Goal: Information Seeking & Learning: Compare options

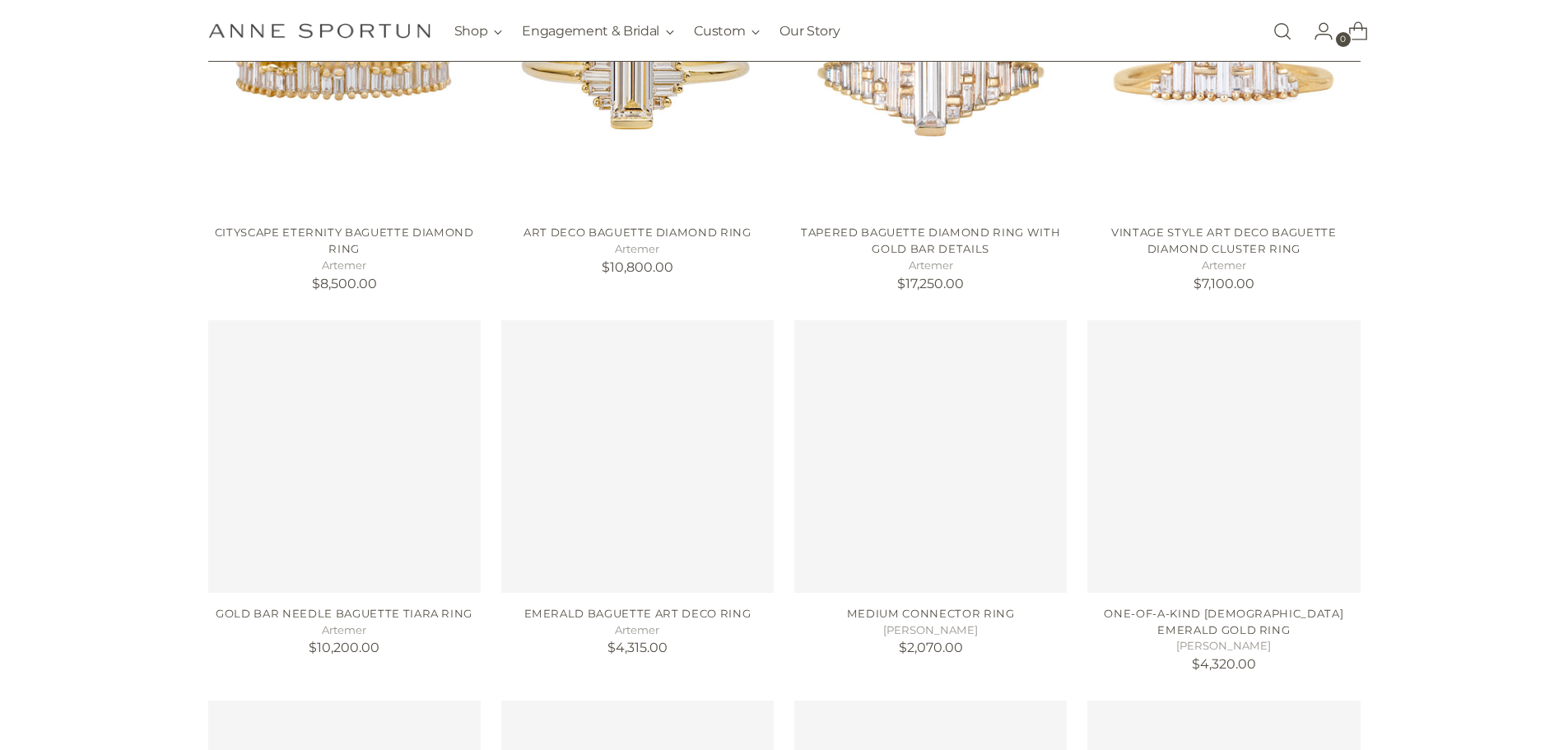
scroll to position [576, 0]
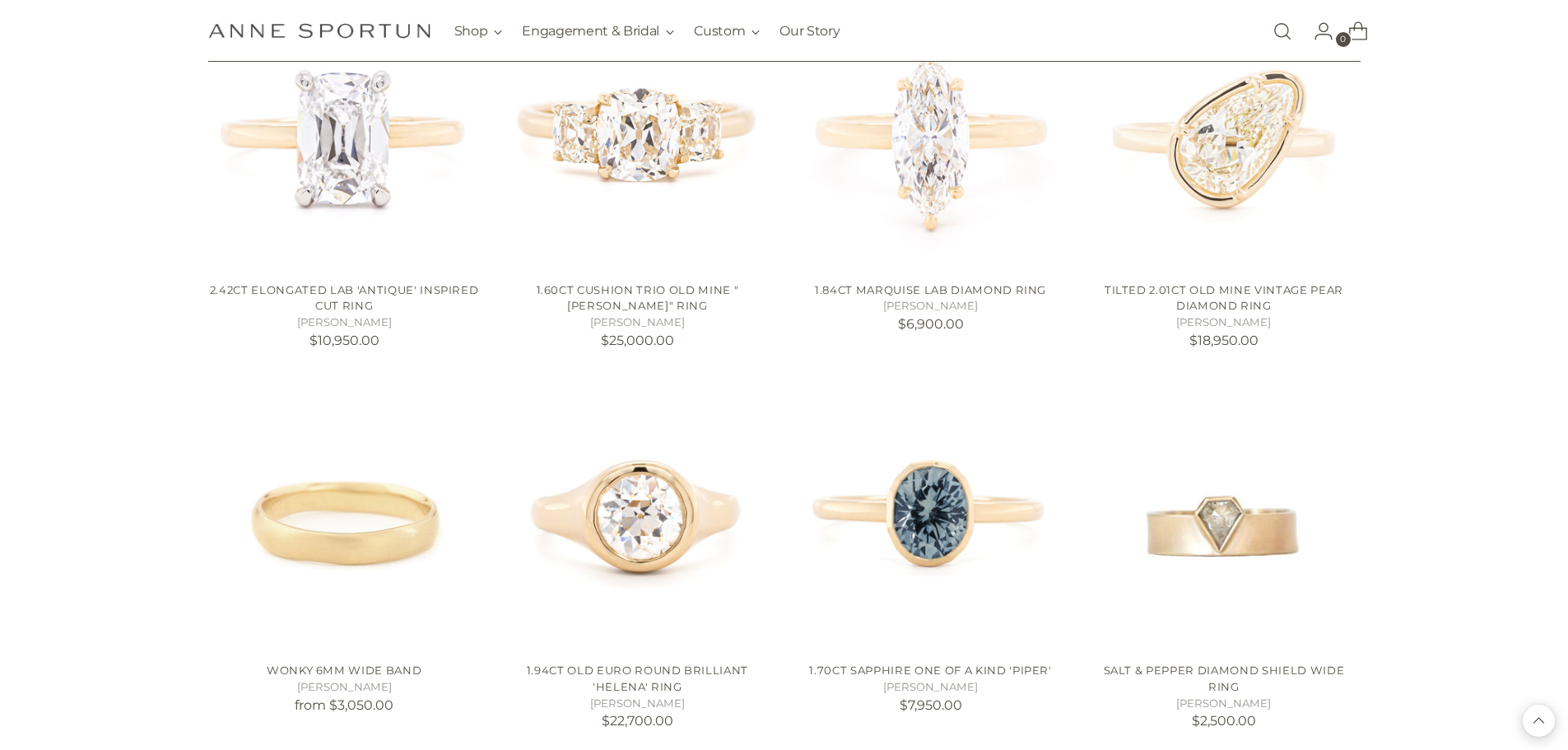
scroll to position [2306, 0]
click at [0, 0] on img "Salt & Pepper Diamond Shield Wide Ring" at bounding box center [0, 0] width 0 height 0
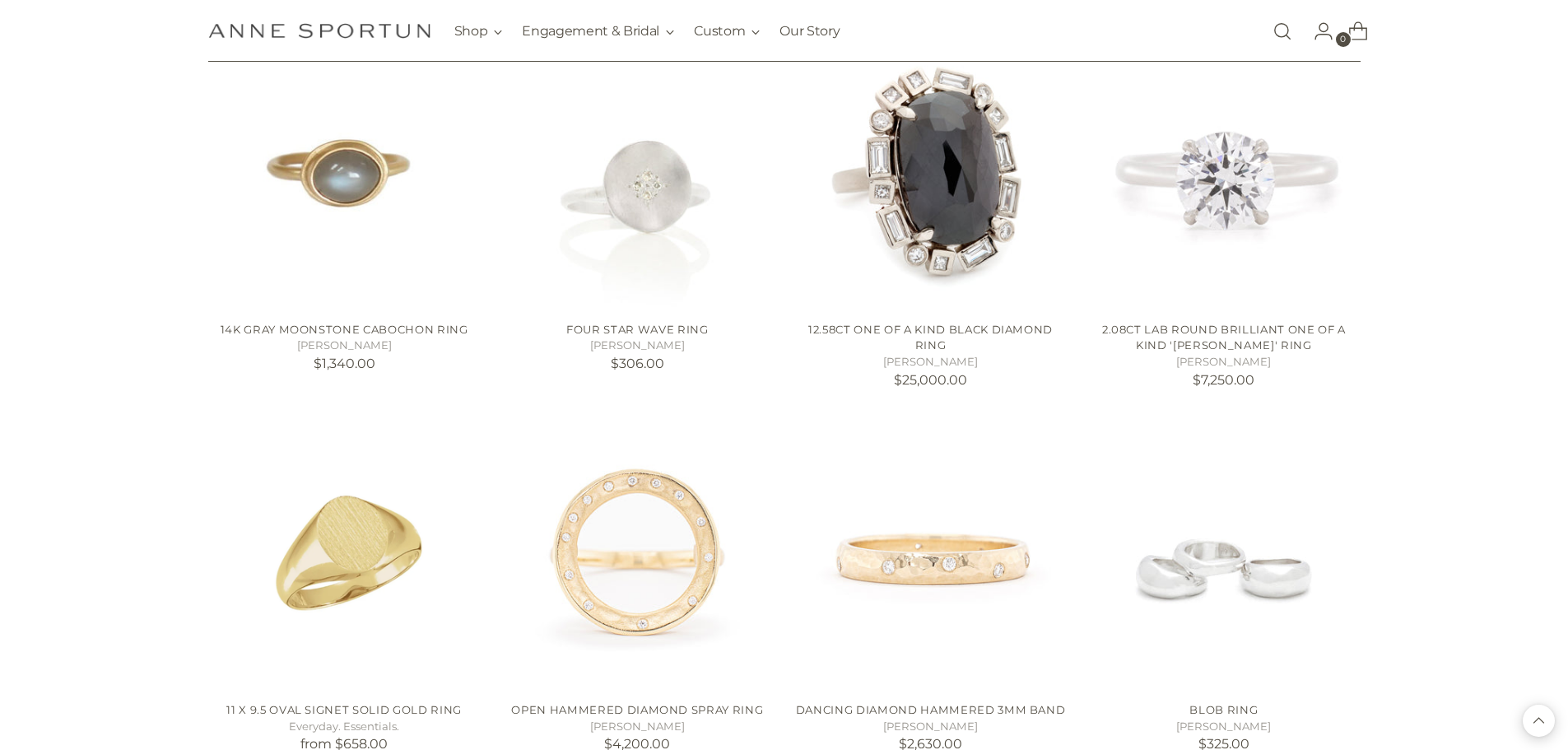
scroll to position [3047, 0]
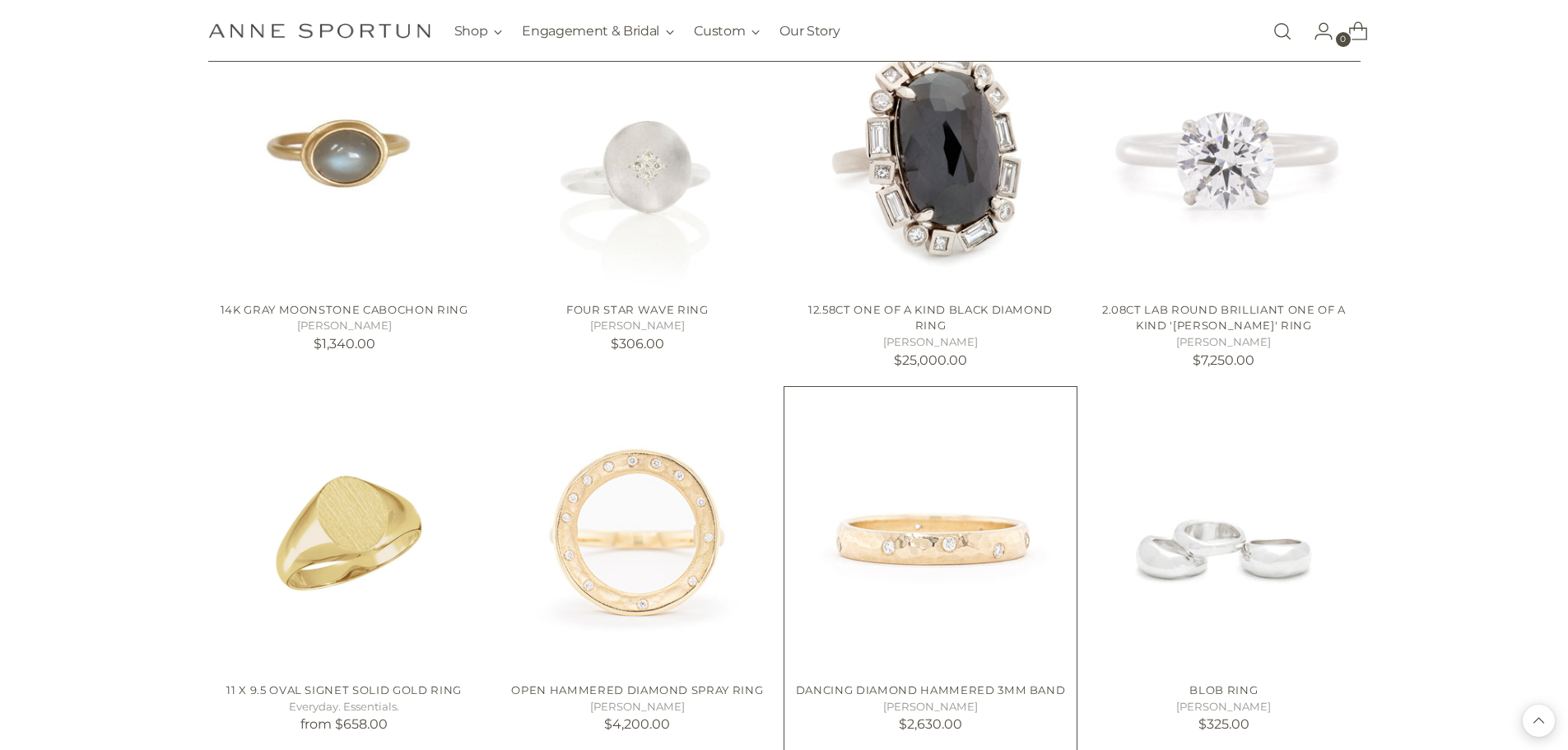
click at [0, 0] on img "Dancing Diamond Hammered 3mm Band" at bounding box center [0, 0] width 0 height 0
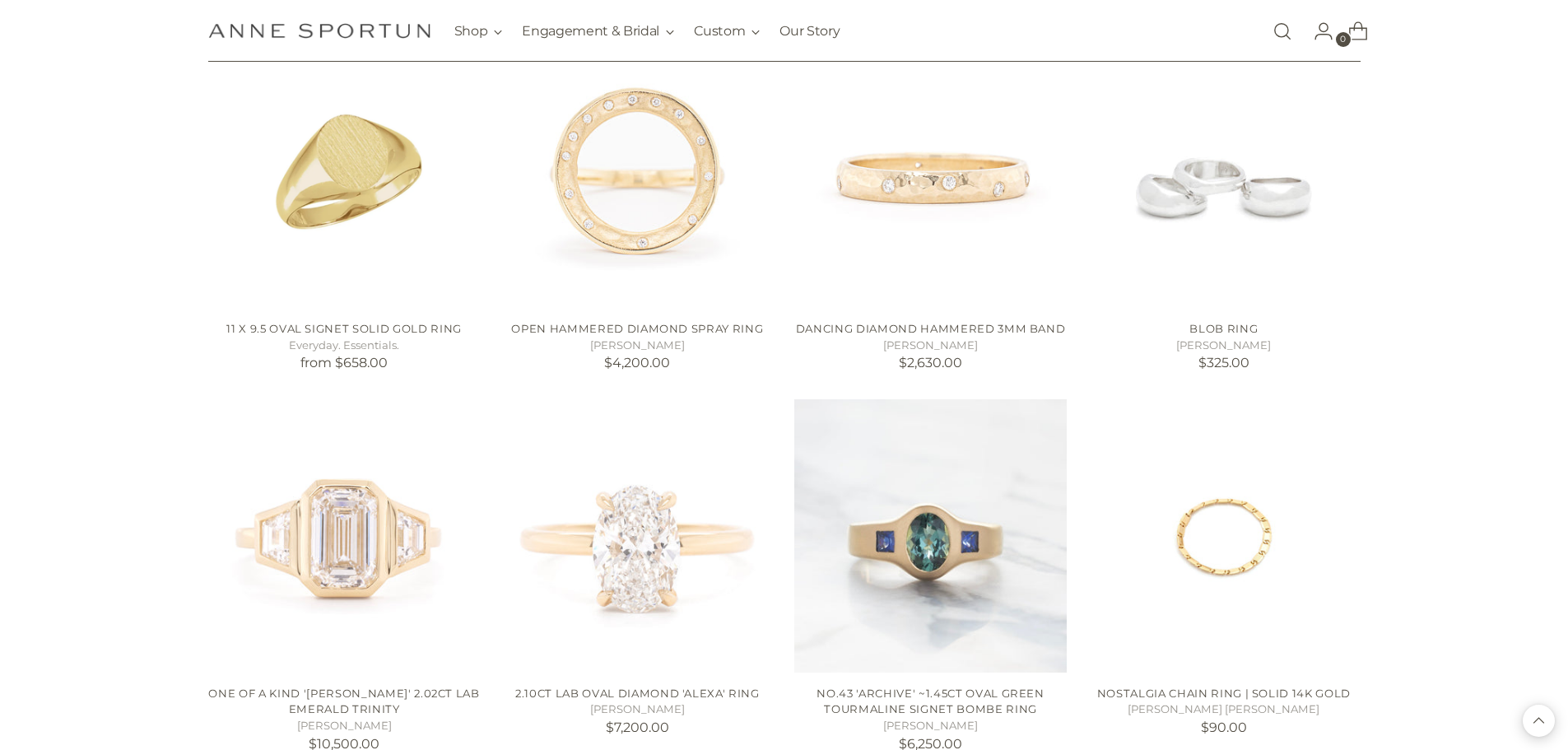
scroll to position [3459, 0]
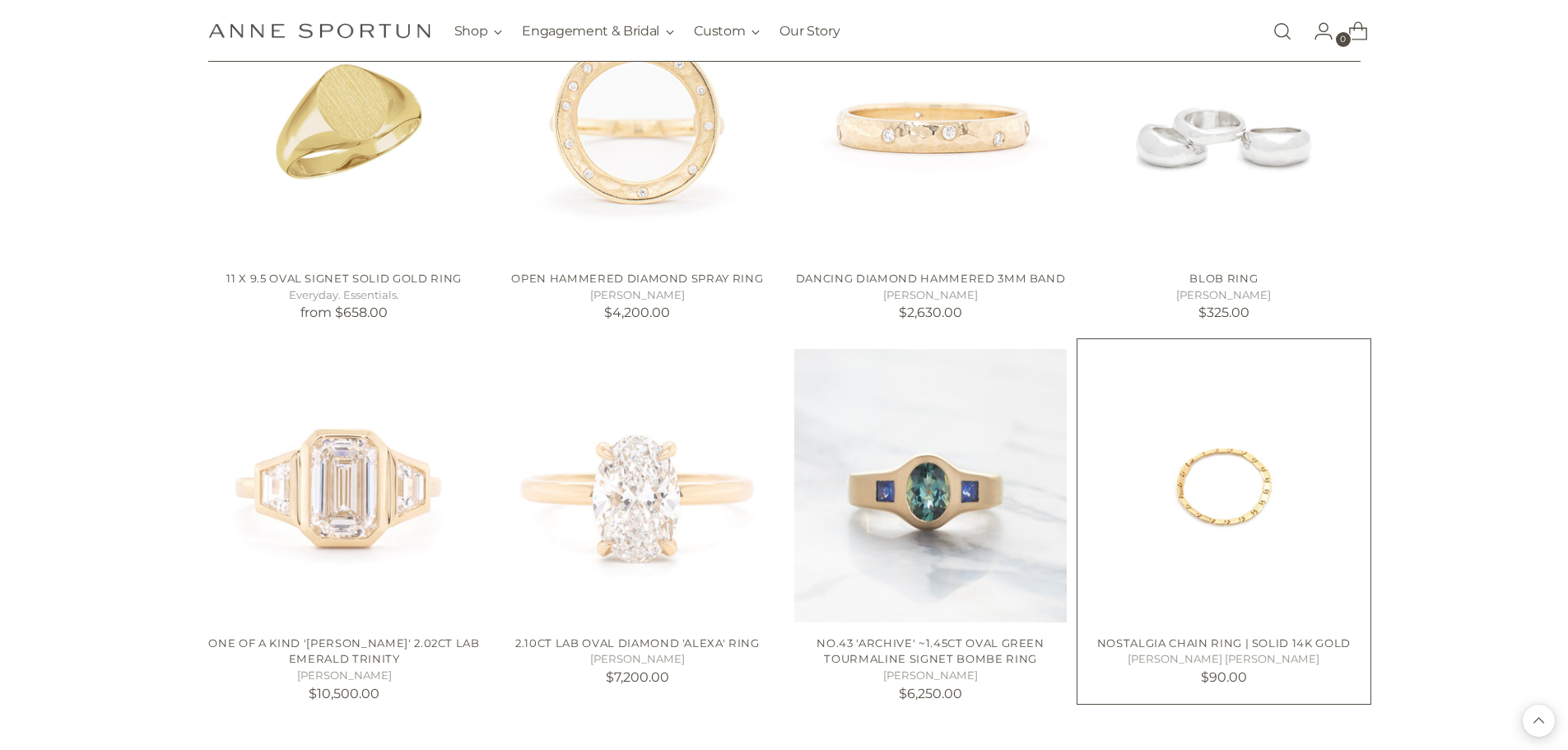
click at [0, 0] on img "Nostalgia Chain Ring | Solid 14k Gold" at bounding box center [0, 0] width 0 height 0
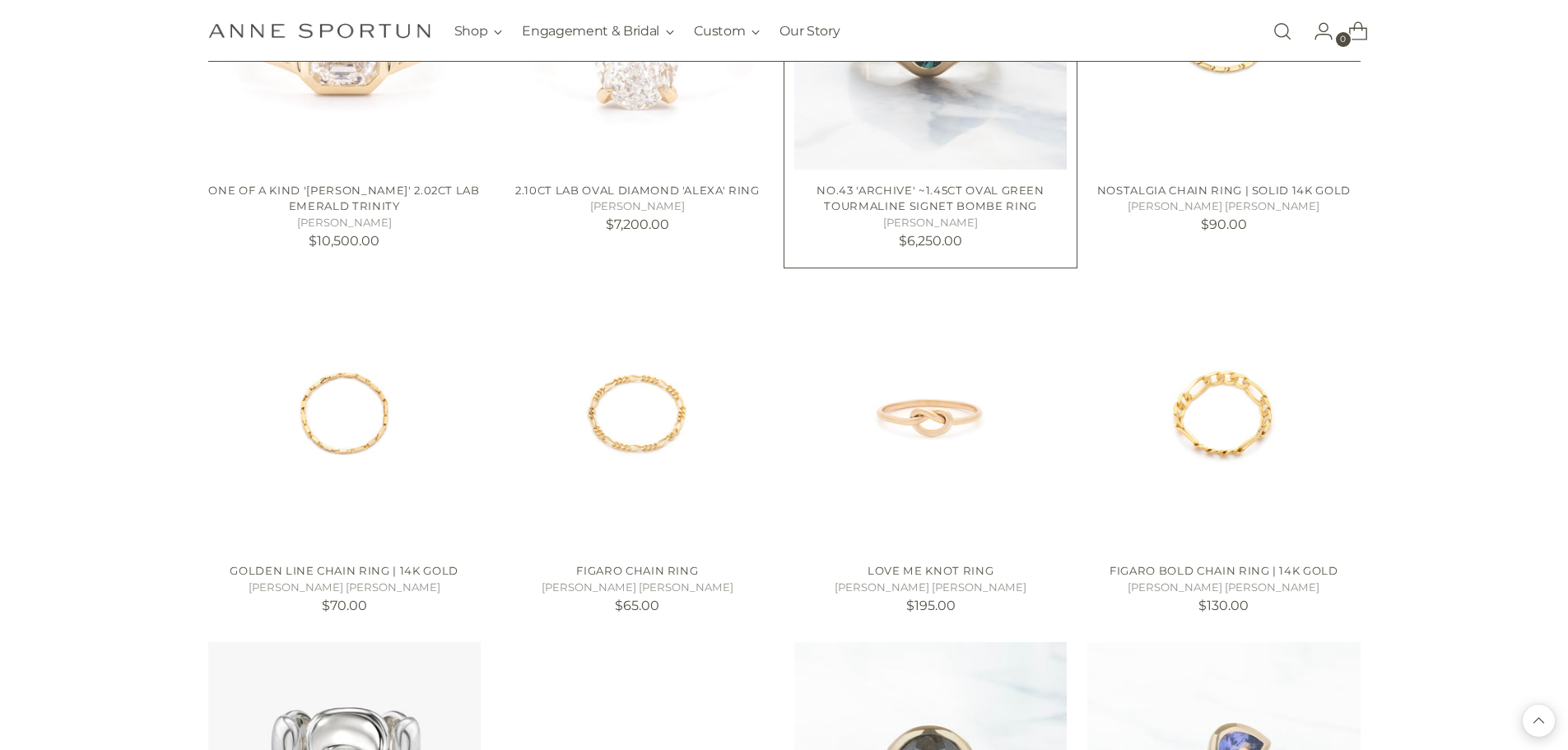
scroll to position [3953, 0]
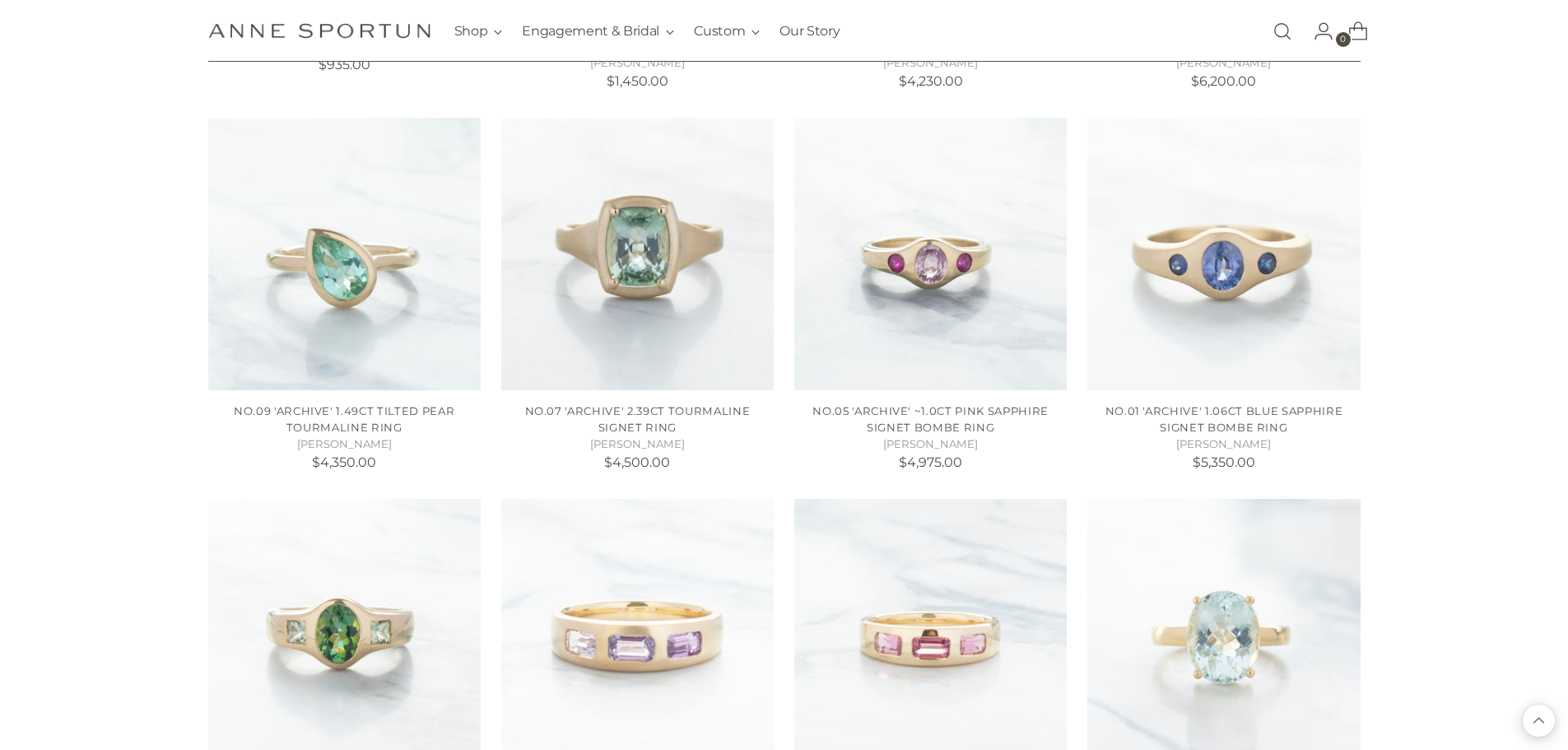
scroll to position [4941, 0]
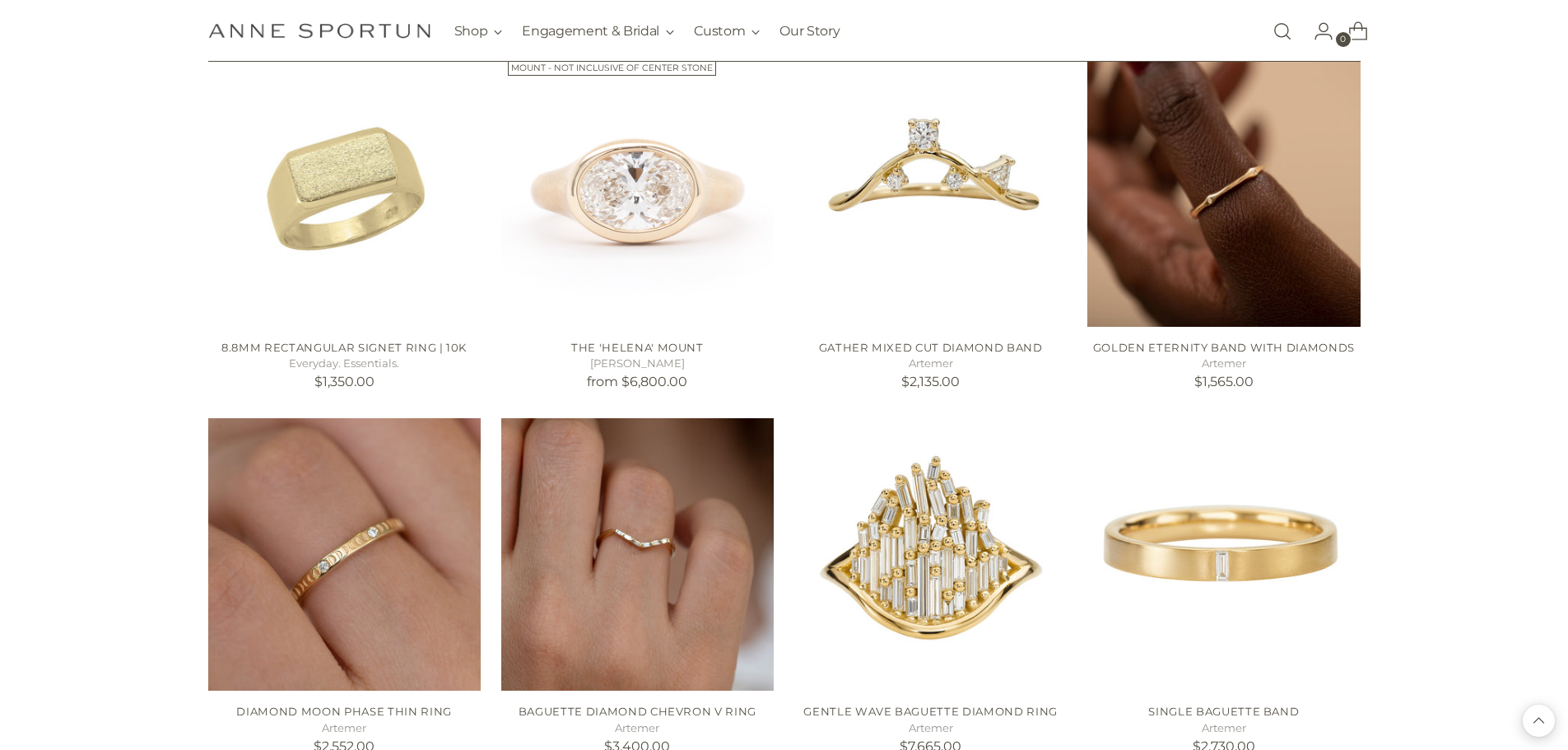
scroll to position [6835, 0]
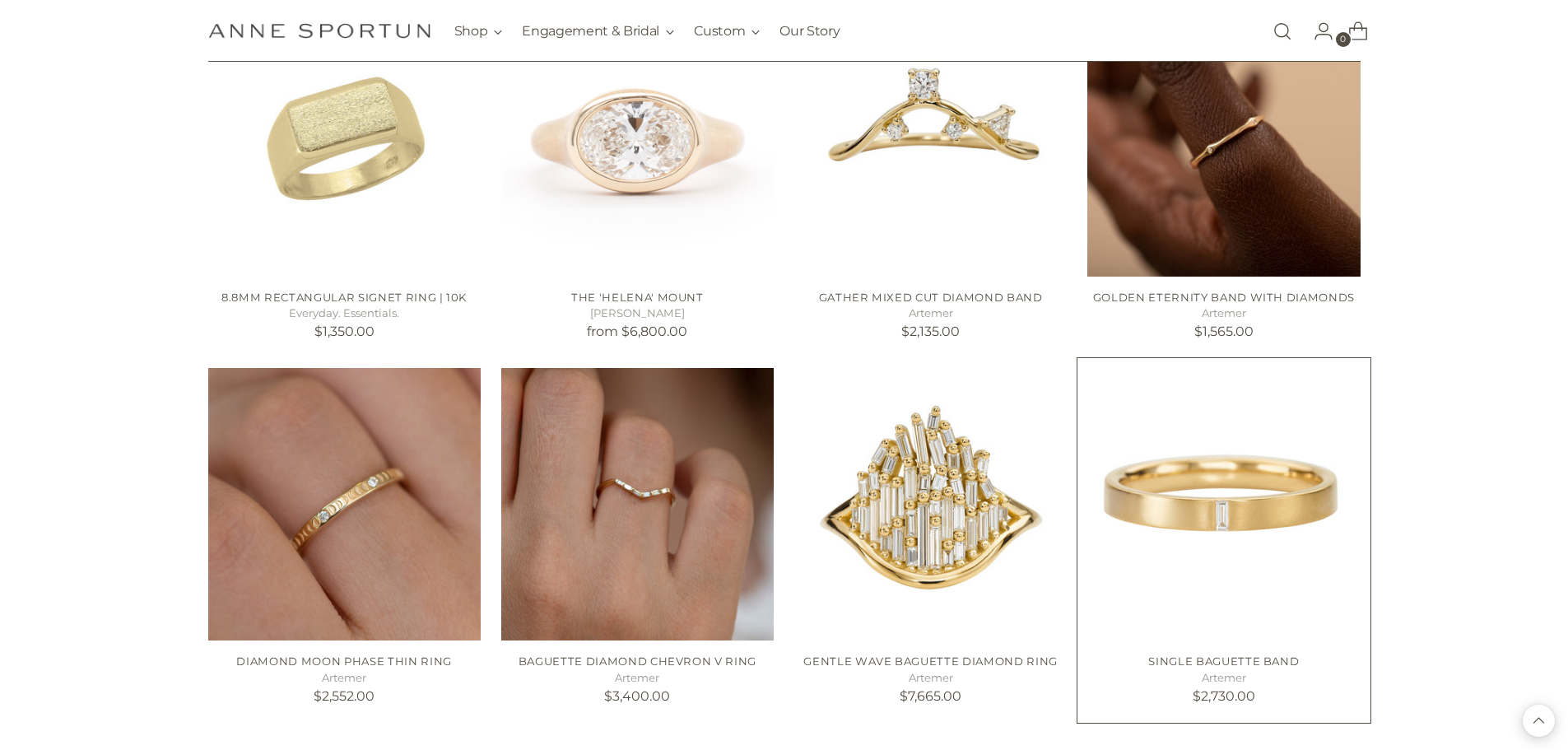
click at [0, 0] on img "Single Baguette Band" at bounding box center [0, 0] width 0 height 0
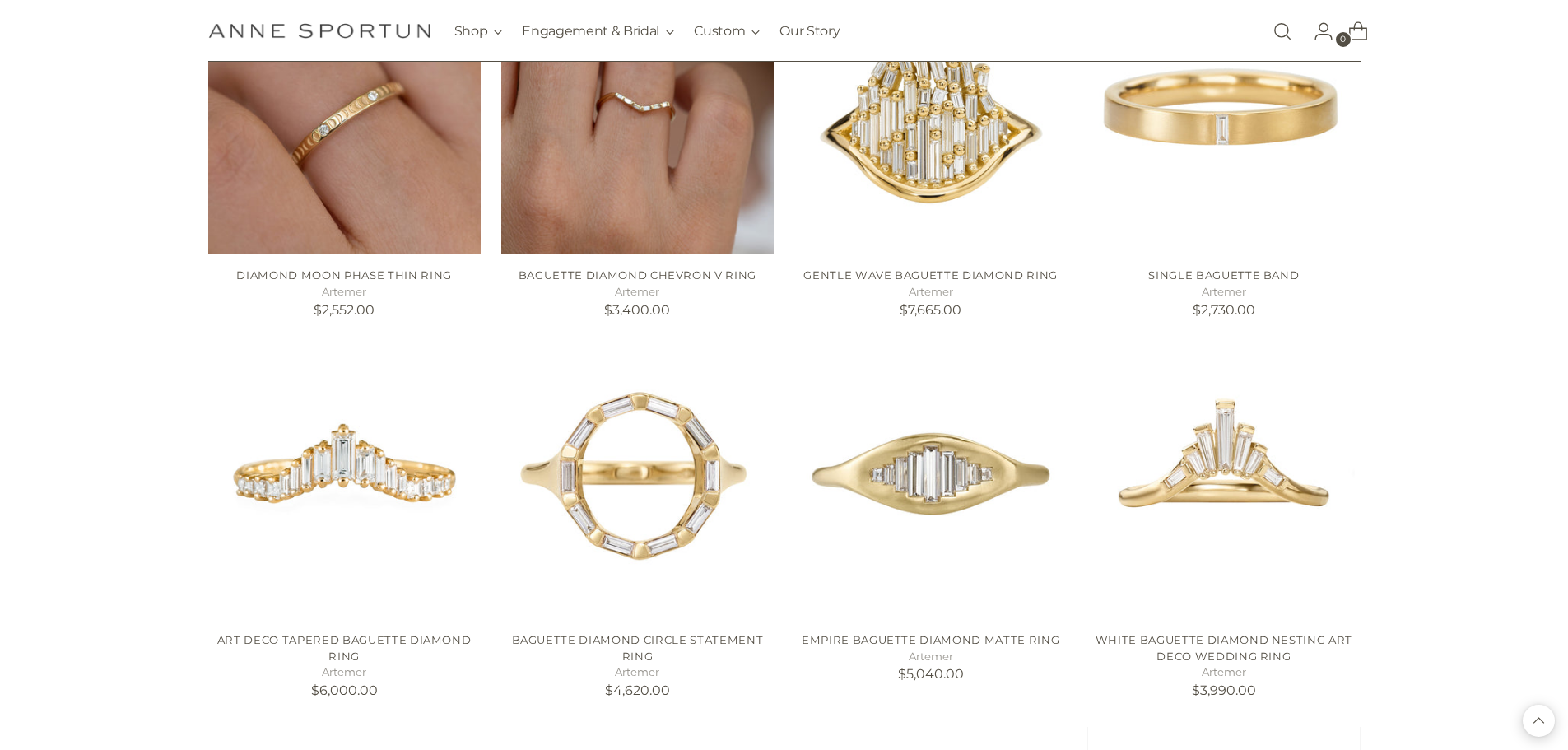
scroll to position [7246, 0]
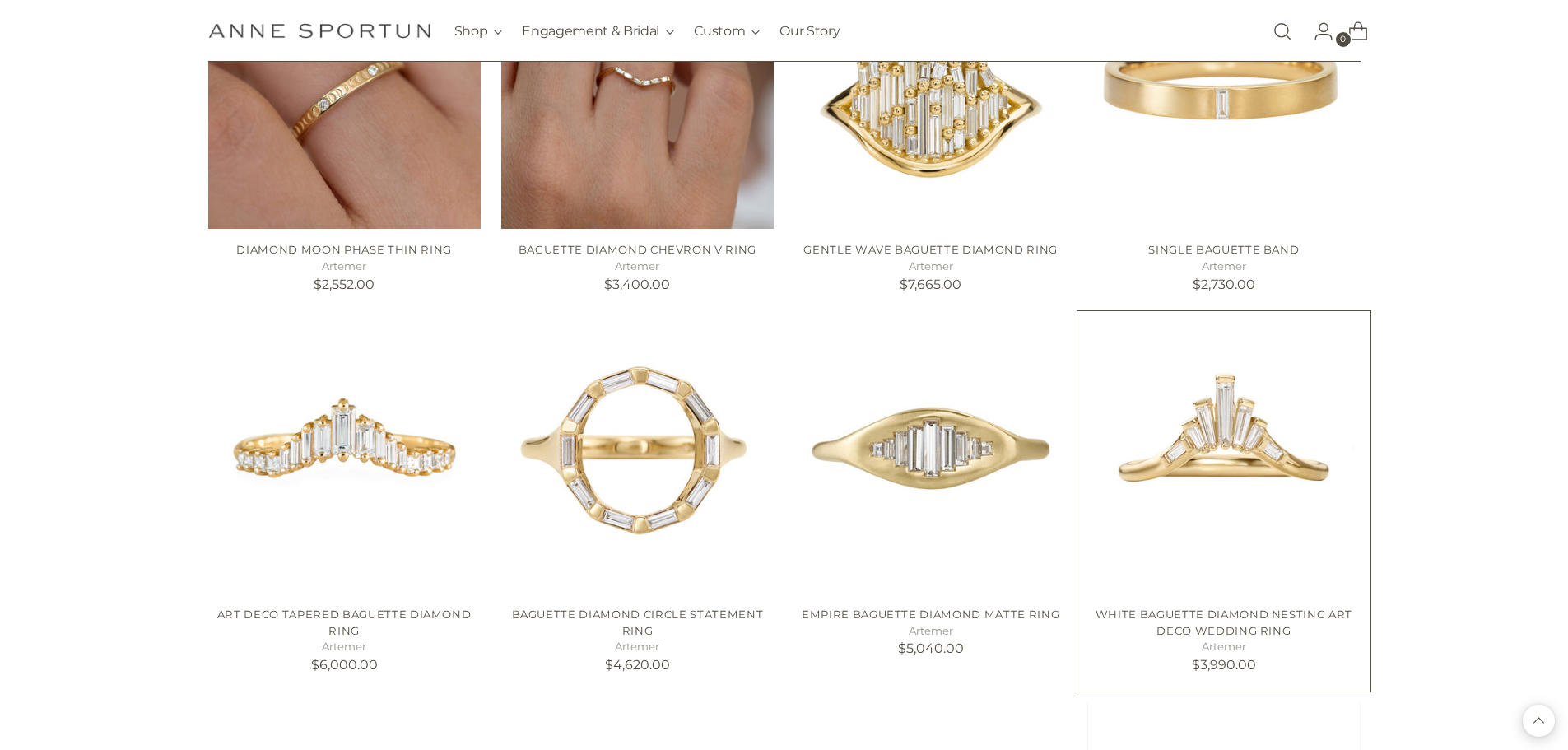
click at [0, 0] on img "White Baguette Diamond Nesting Art Deco Wedding Ring" at bounding box center [0, 0] width 0 height 0
click at [1207, 594] on div "White Baguette Diamond Nesting Art Deco Wedding Ring Artemer $3,990.00" at bounding box center [1224, 638] width 272 height 88
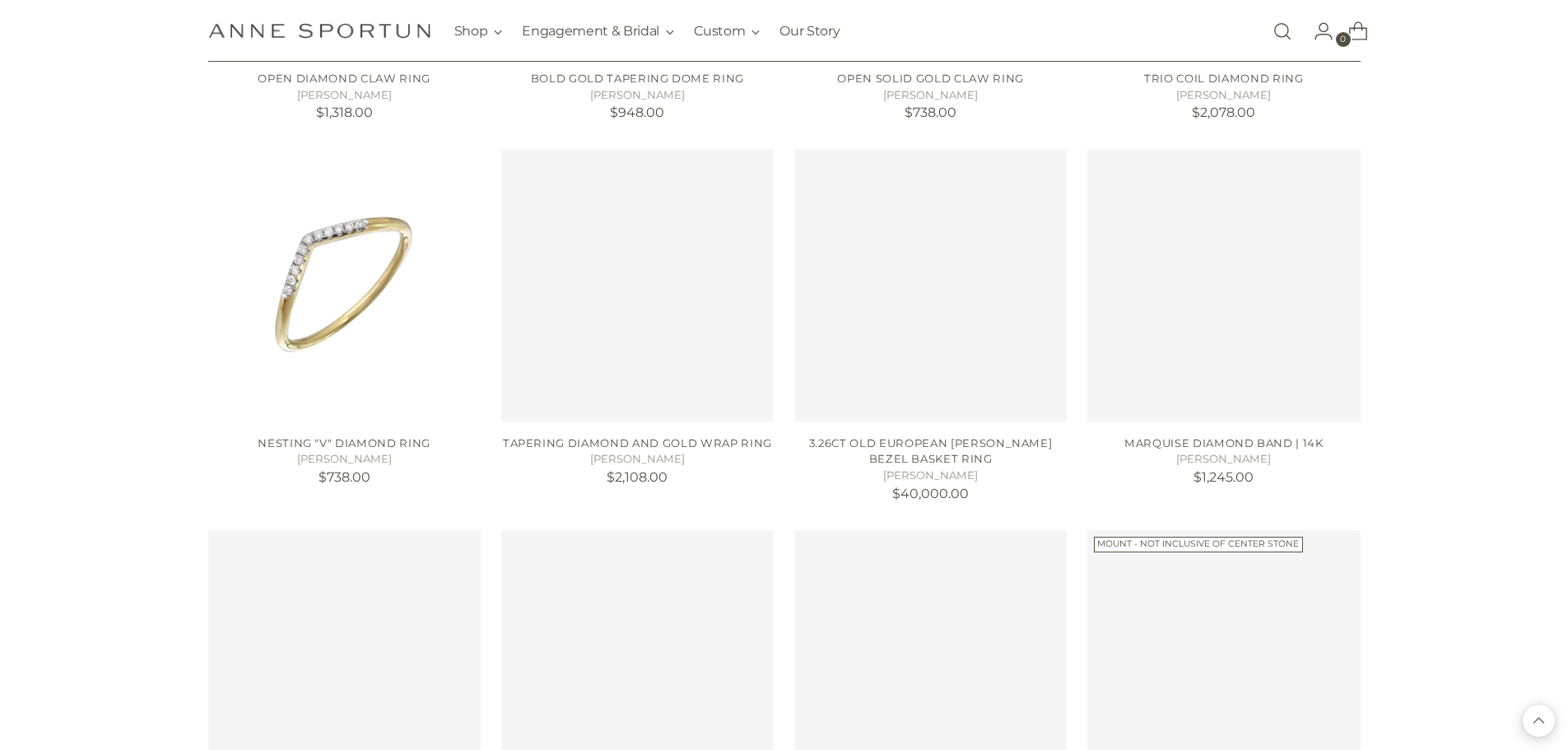
scroll to position [8647, 0]
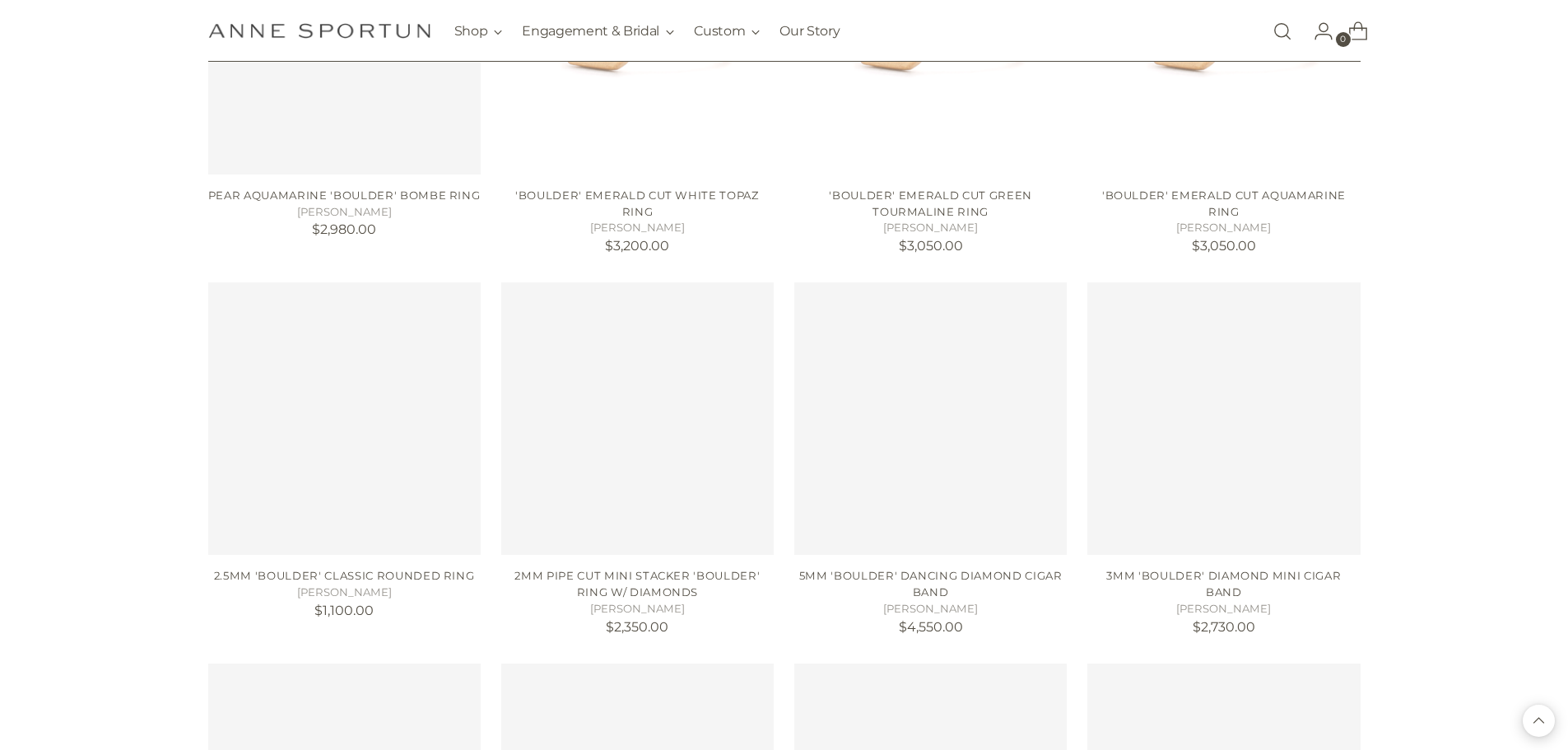
scroll to position [10294, 0]
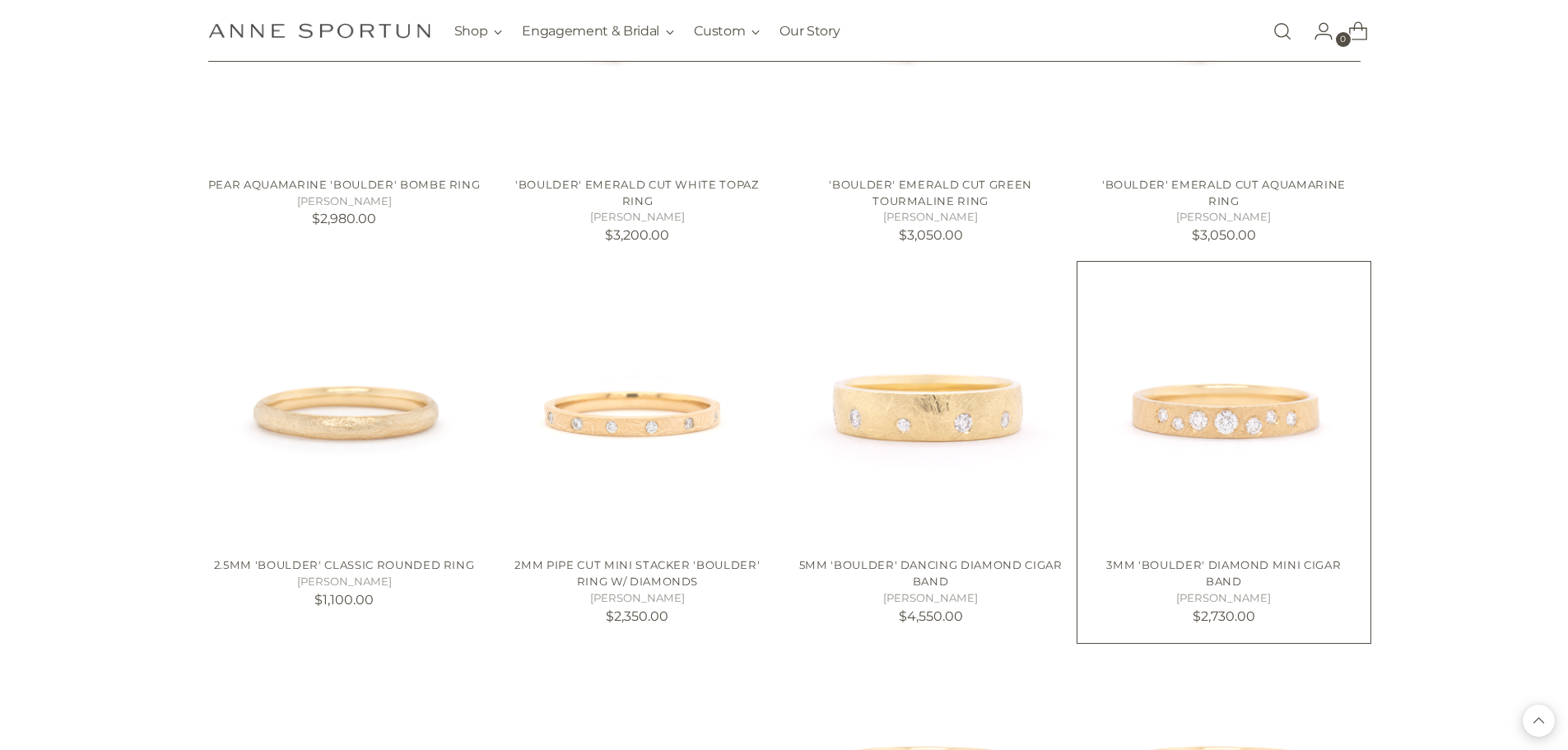
click at [0, 0] on img "3mm 'Boulder' Diamond Mini Cigar Band" at bounding box center [0, 0] width 0 height 0
click at [0, 0] on img "5mm 'Boulder' Dancing Diamond Cigar Band" at bounding box center [0, 0] width 0 height 0
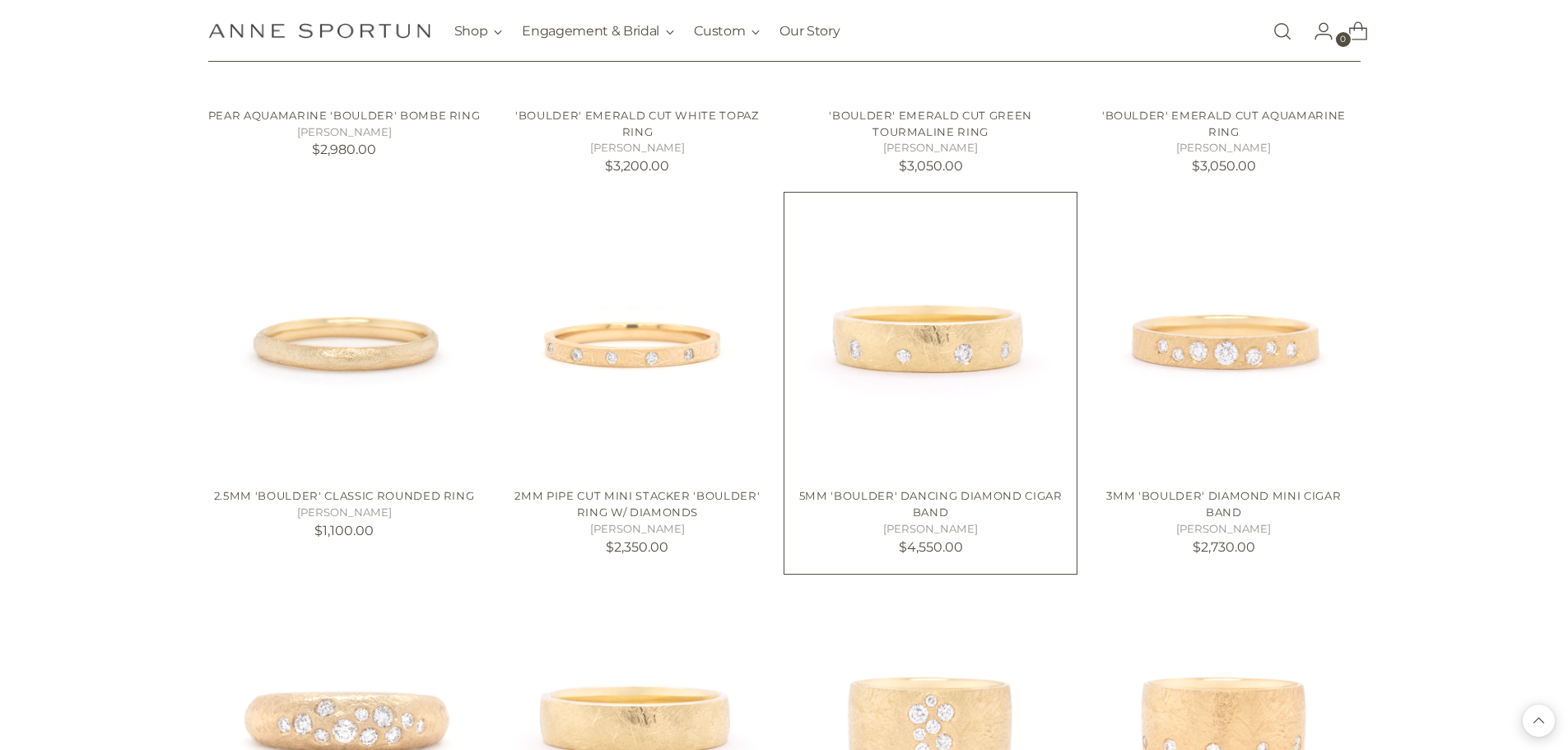
scroll to position [10540, 0]
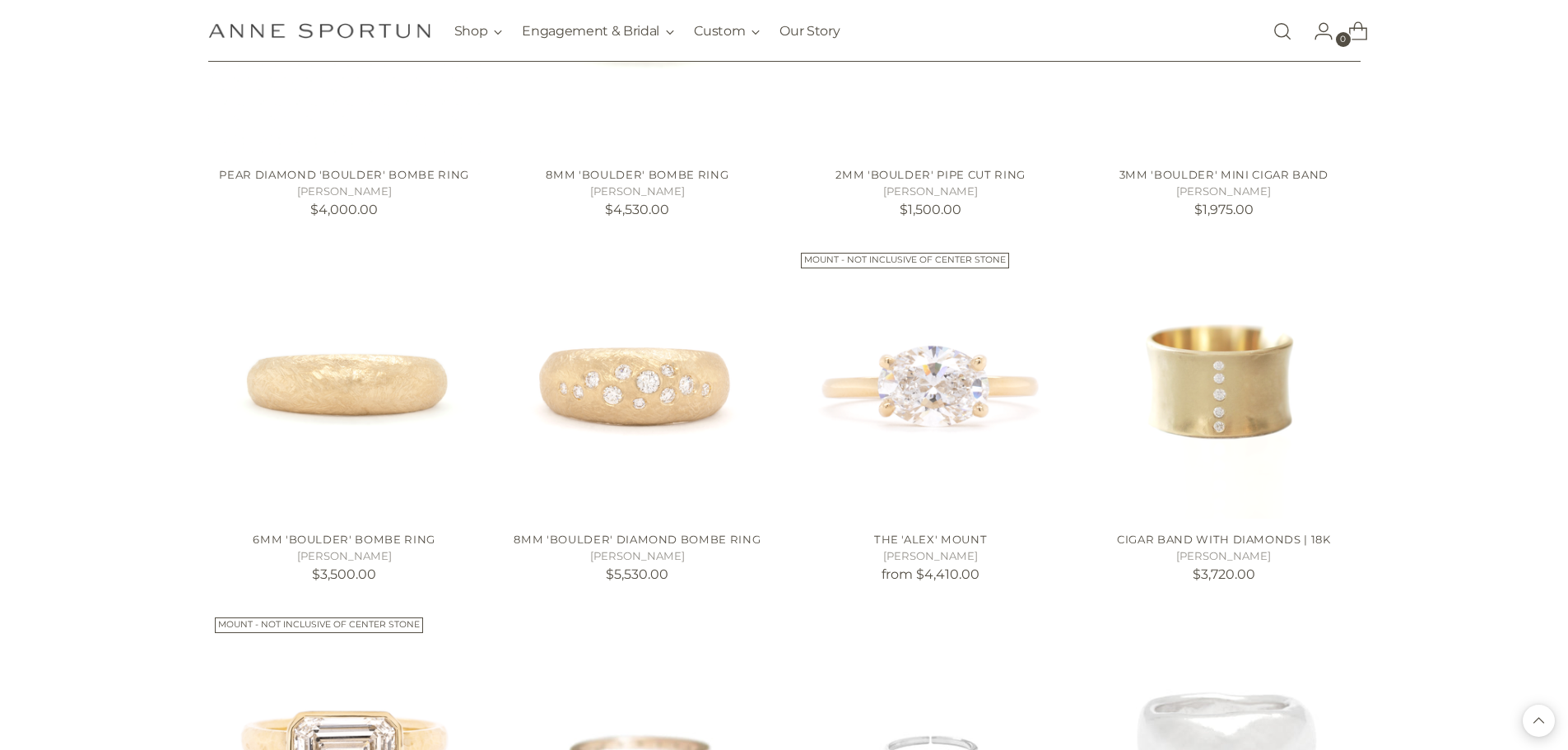
scroll to position [11447, 0]
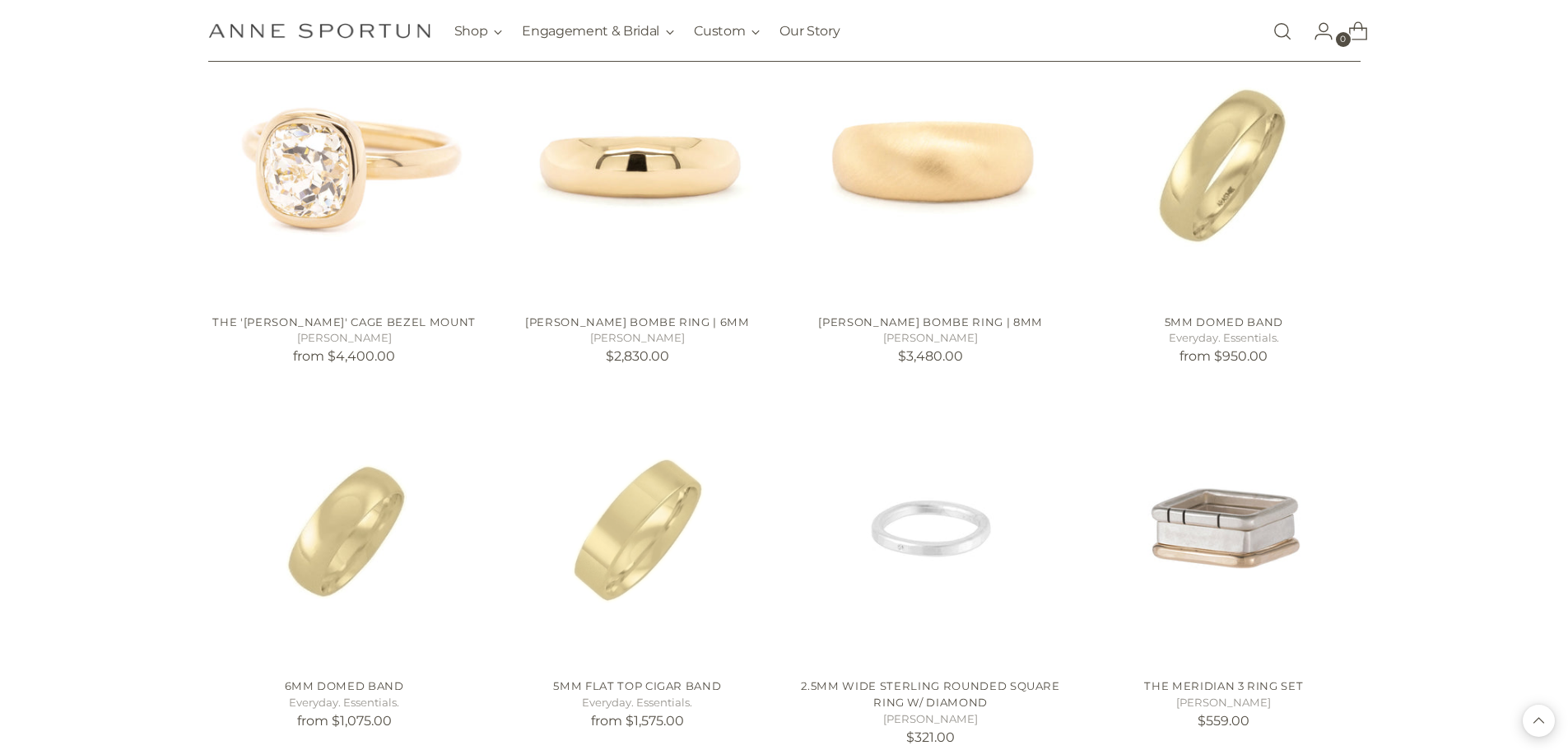
scroll to position [13258, 0]
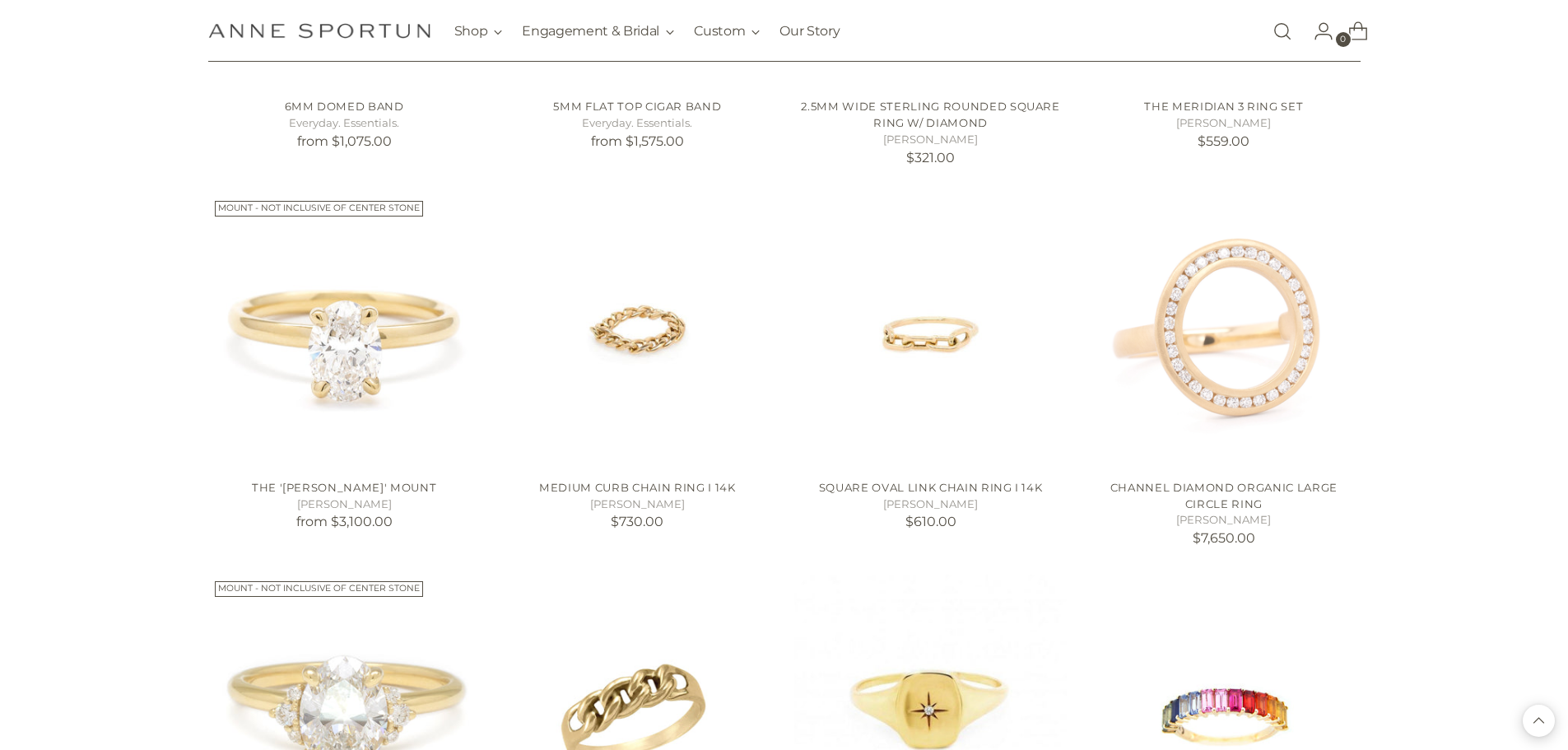
scroll to position [14000, 0]
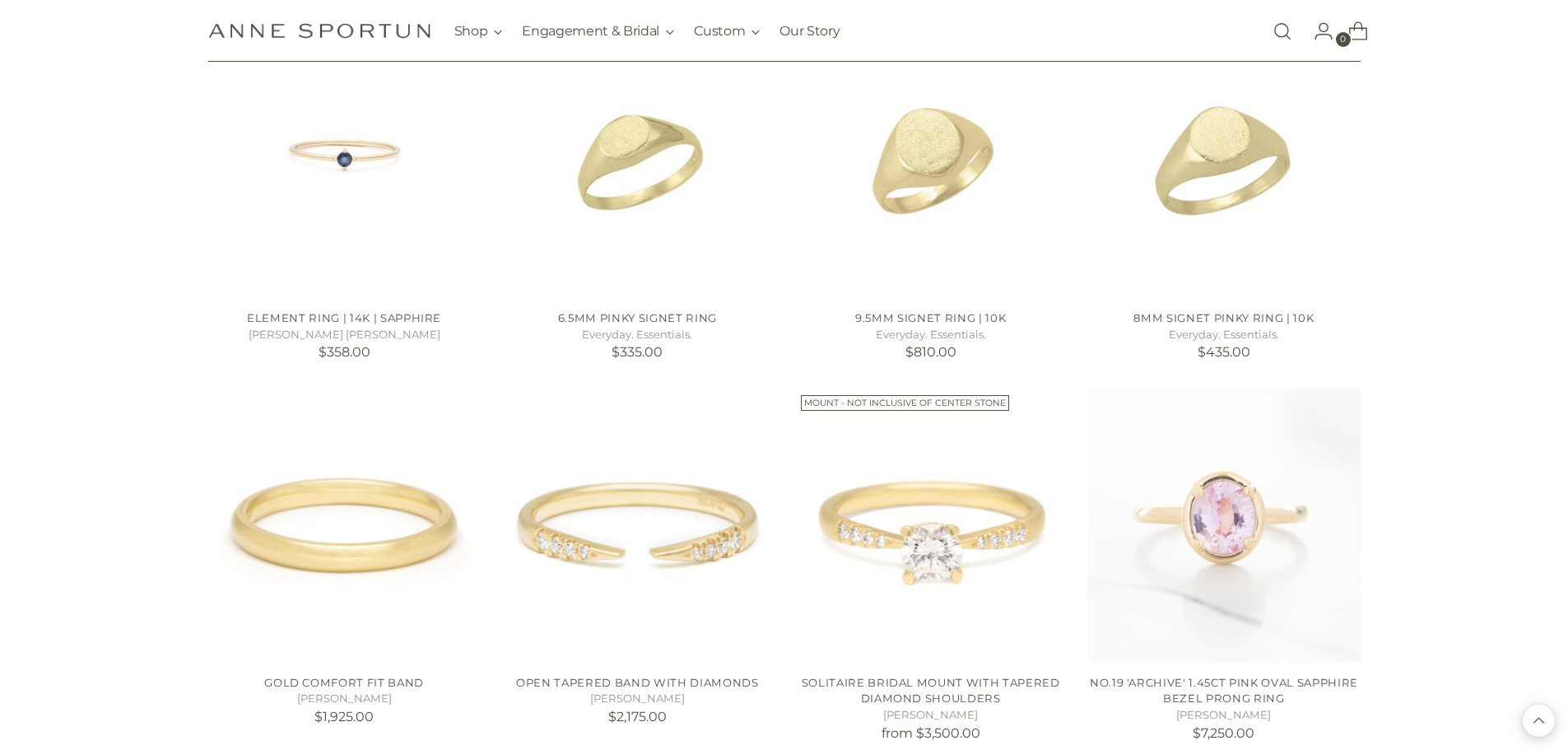
scroll to position [15399, 0]
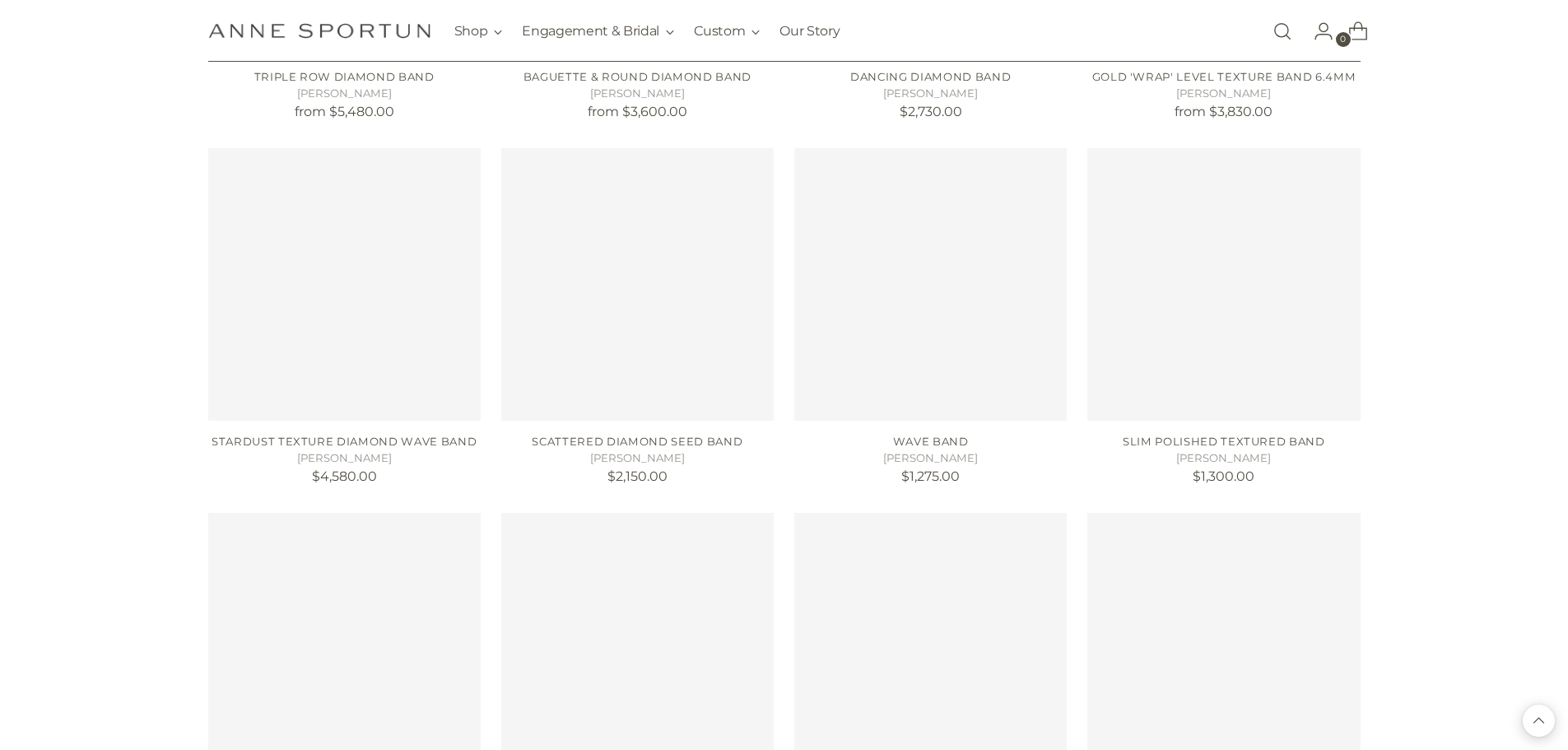
scroll to position [17952, 0]
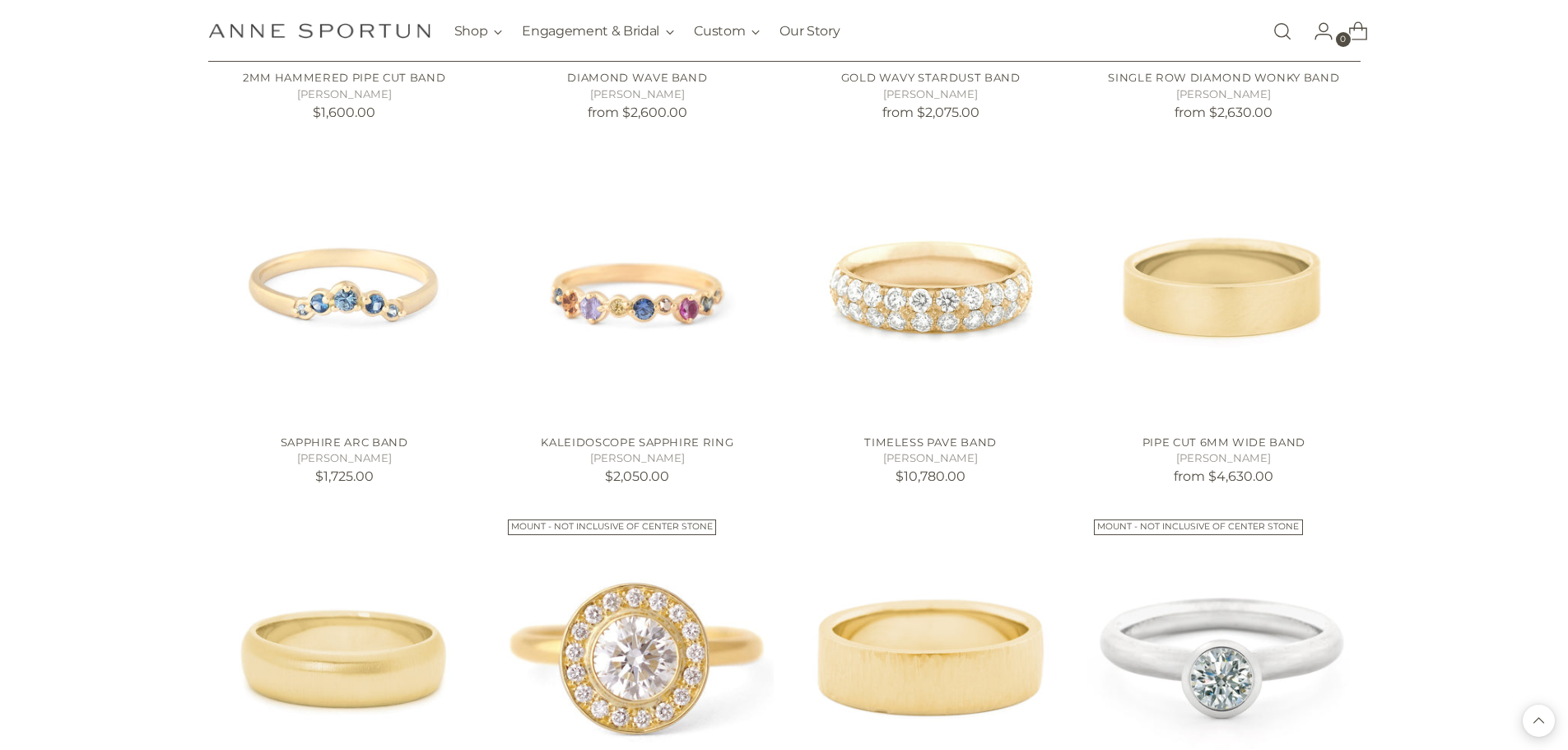
scroll to position [19353, 0]
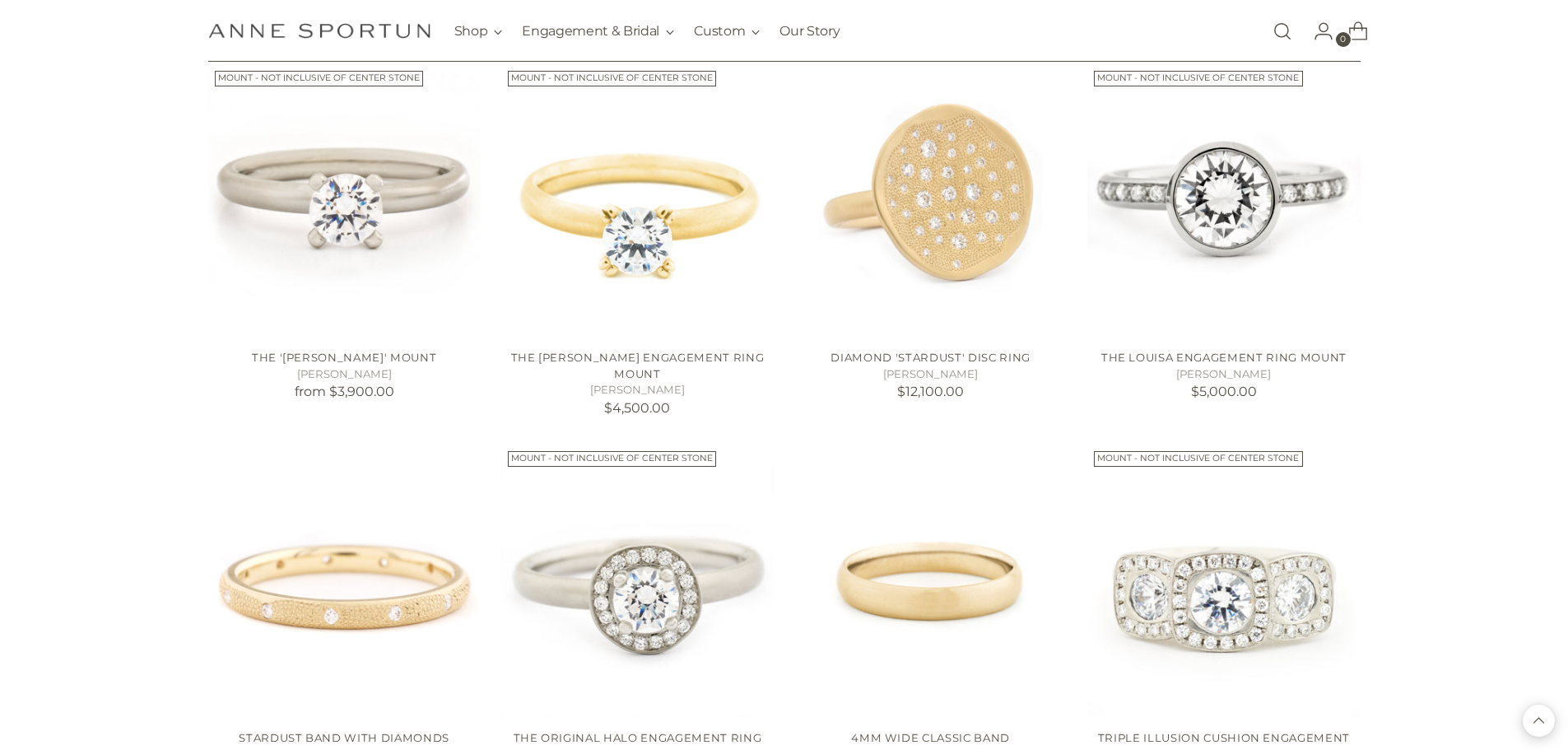
scroll to position [20670, 0]
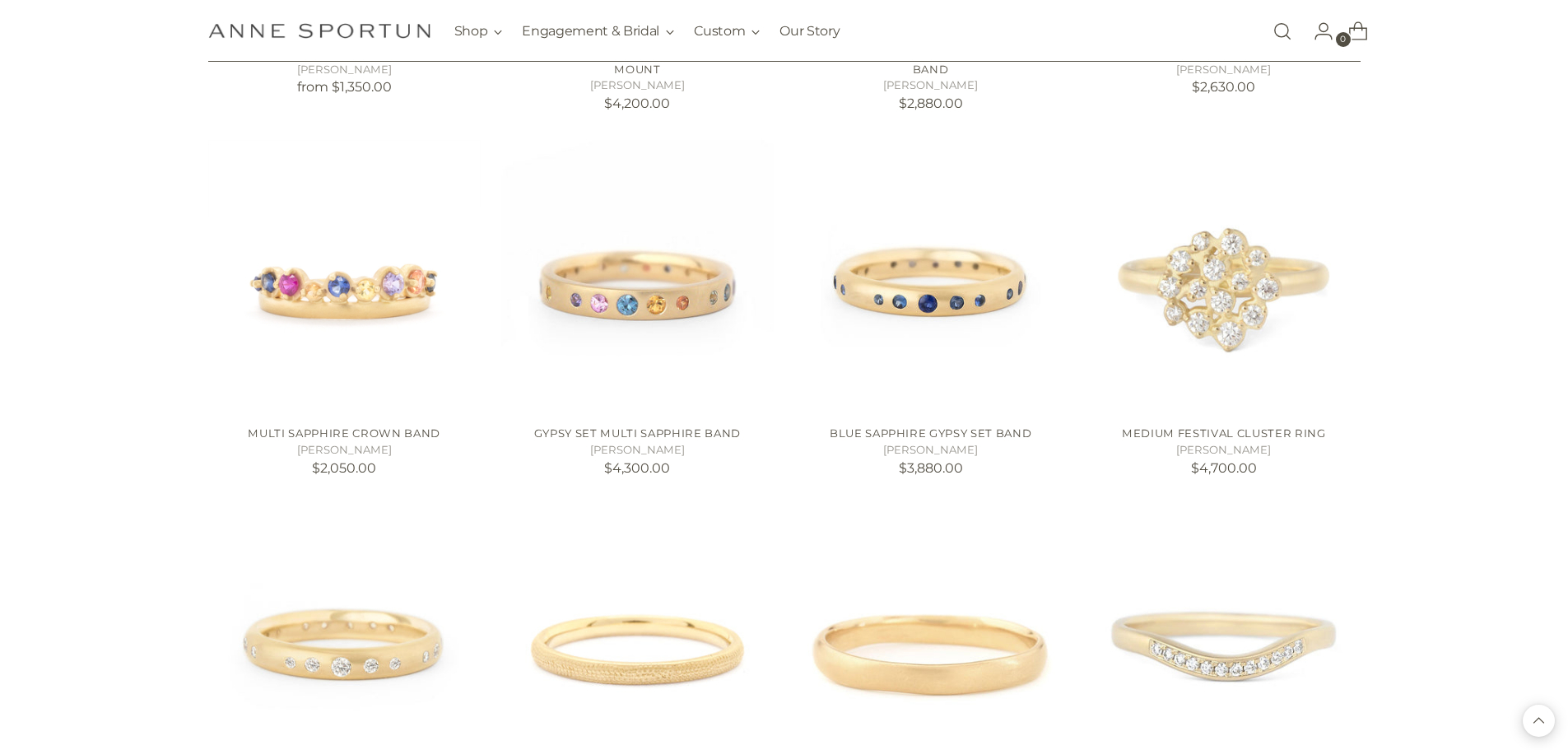
scroll to position [22317, 0]
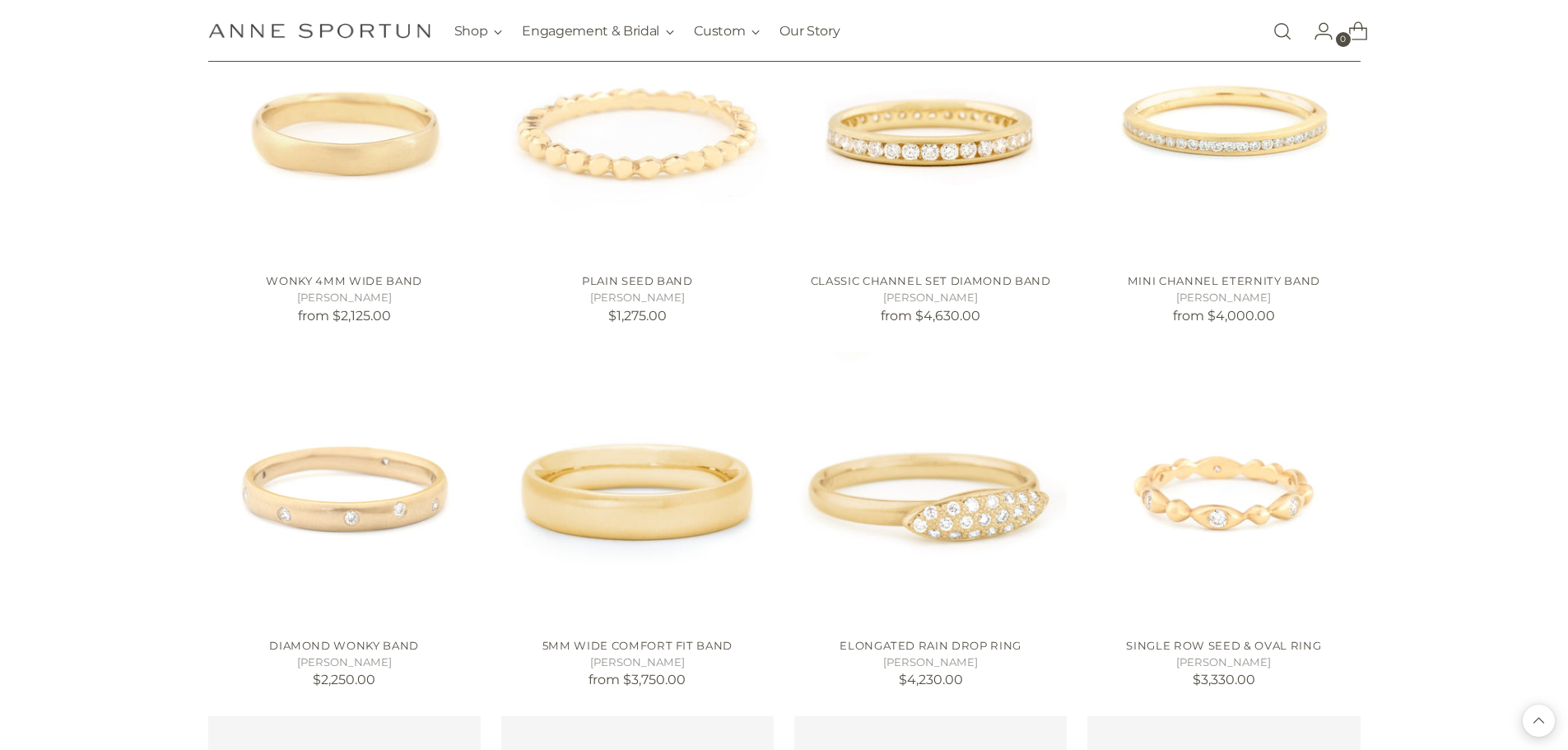
scroll to position [23635, 0]
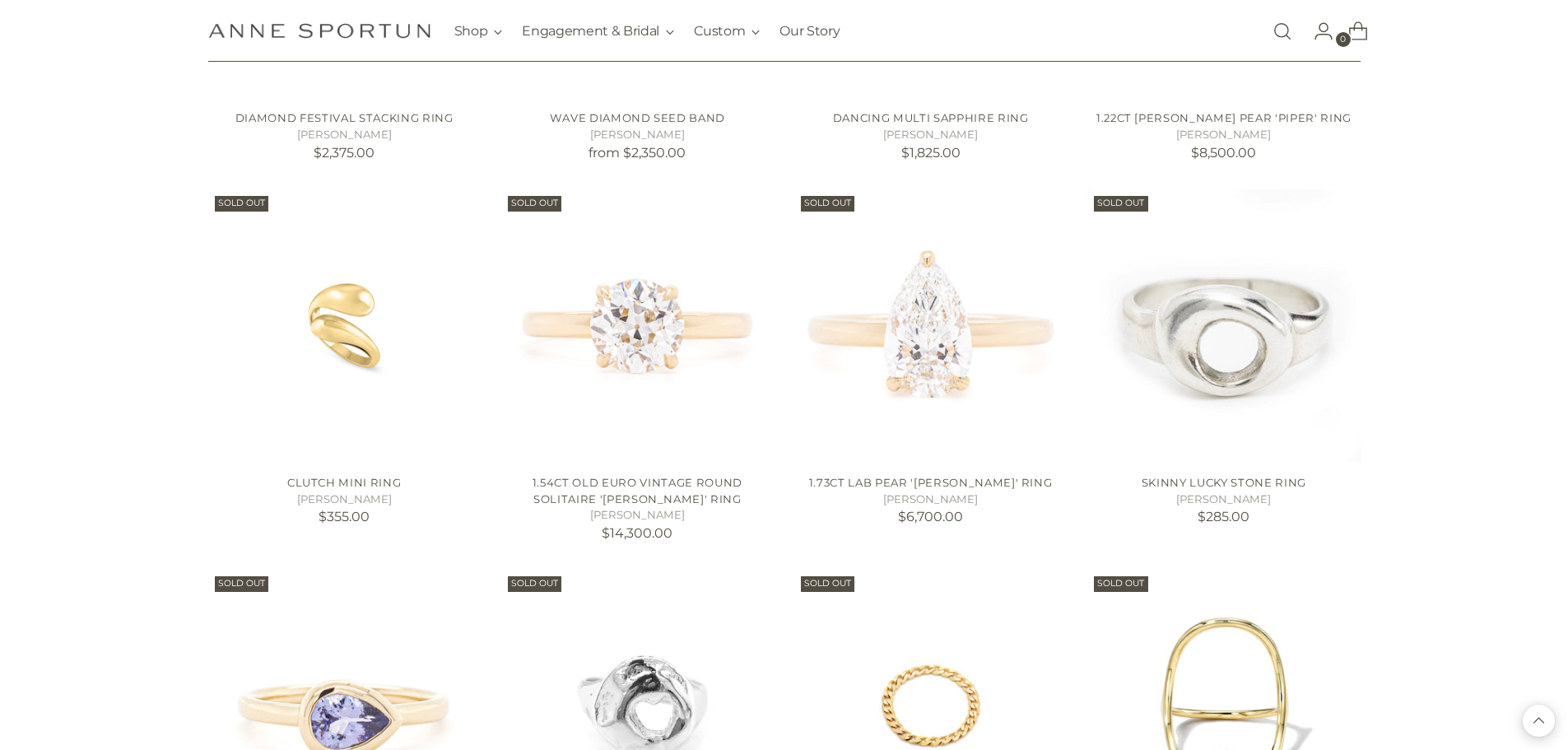
scroll to position [25117, 0]
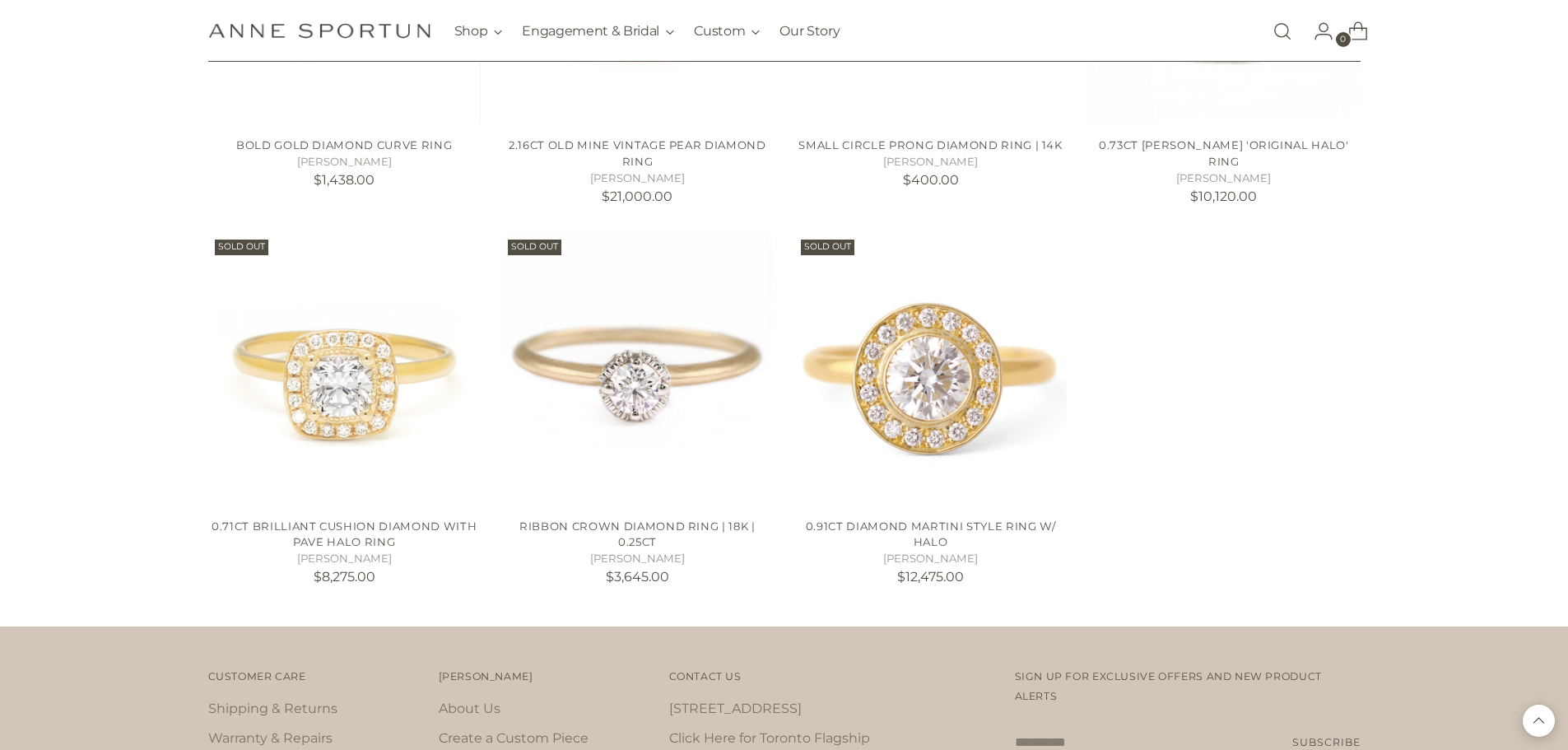
scroll to position [26353, 0]
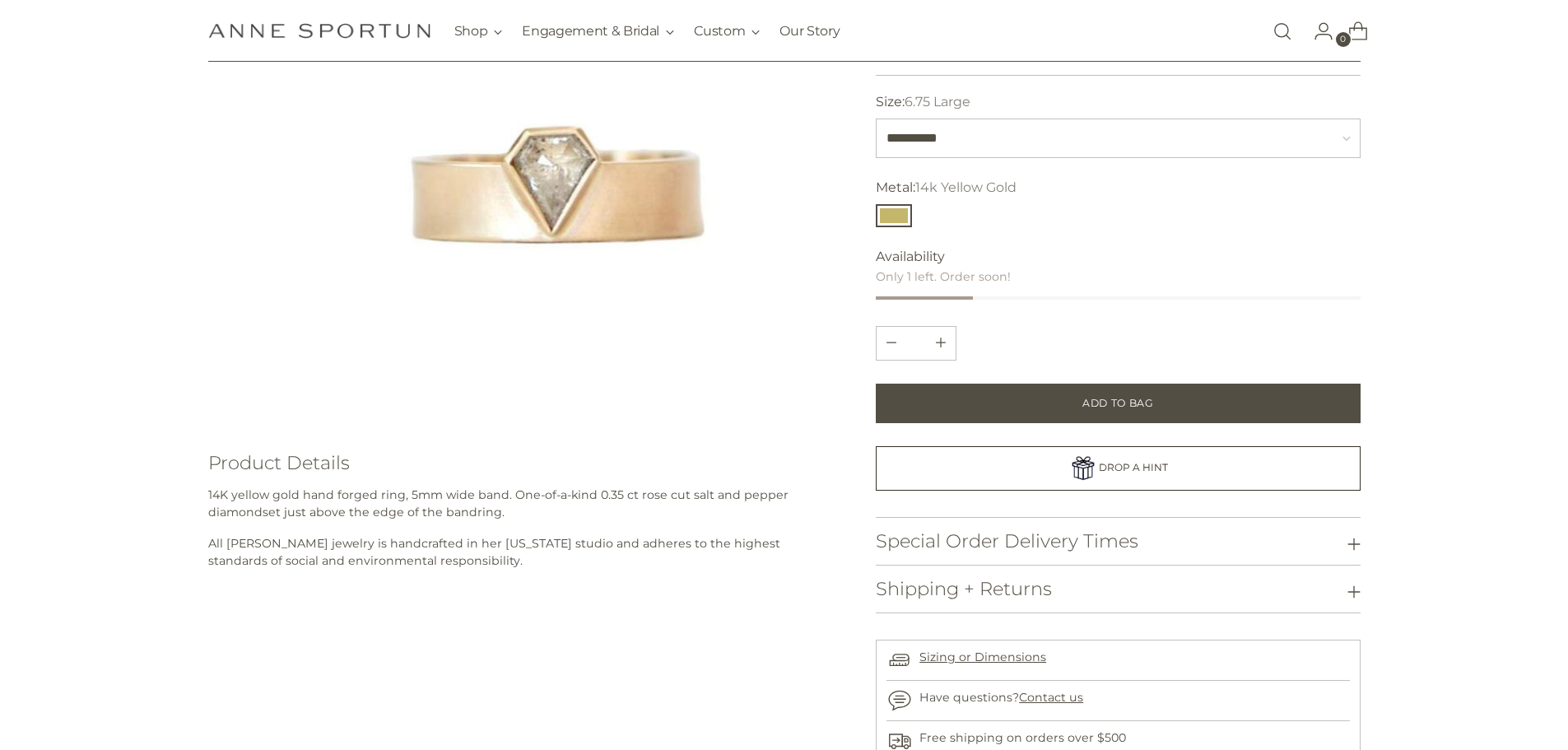
scroll to position [83, 0]
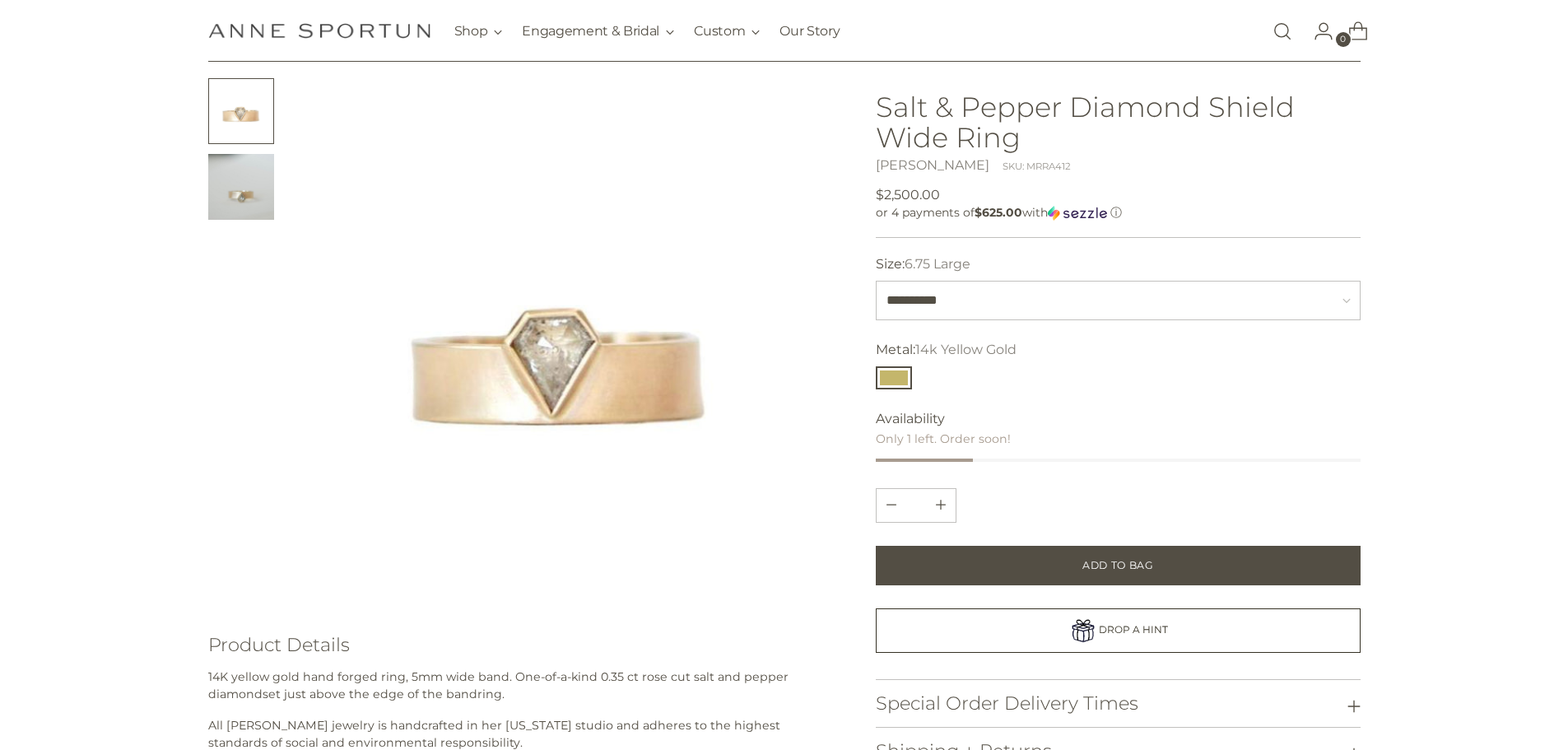
click at [236, 118] on button "Change image to image 1" at bounding box center [241, 111] width 66 height 66
click at [235, 171] on img "Change image to image 2" at bounding box center [241, 186] width 66 height 66
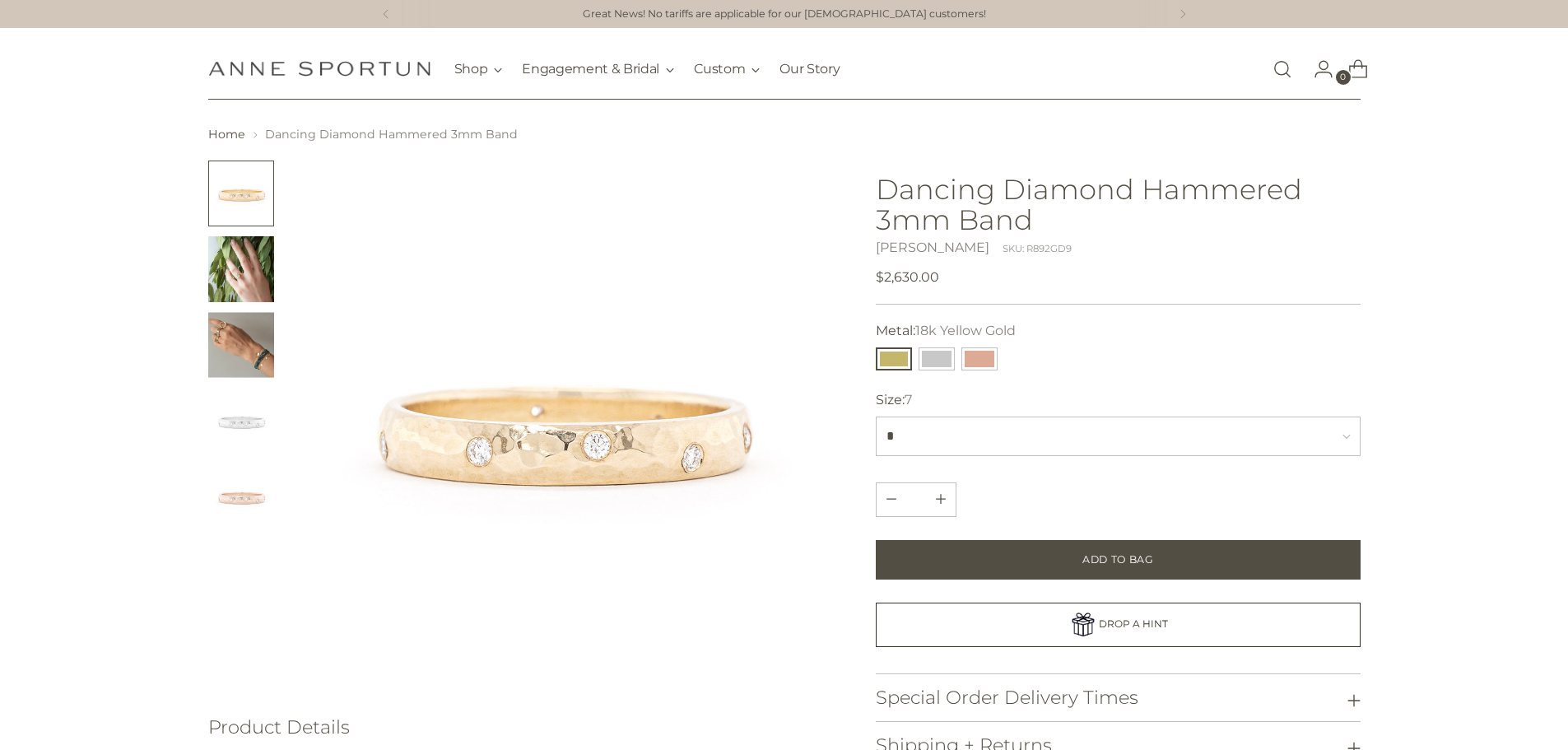
click at [236, 263] on img "Change image to image 2" at bounding box center [241, 269] width 66 height 66
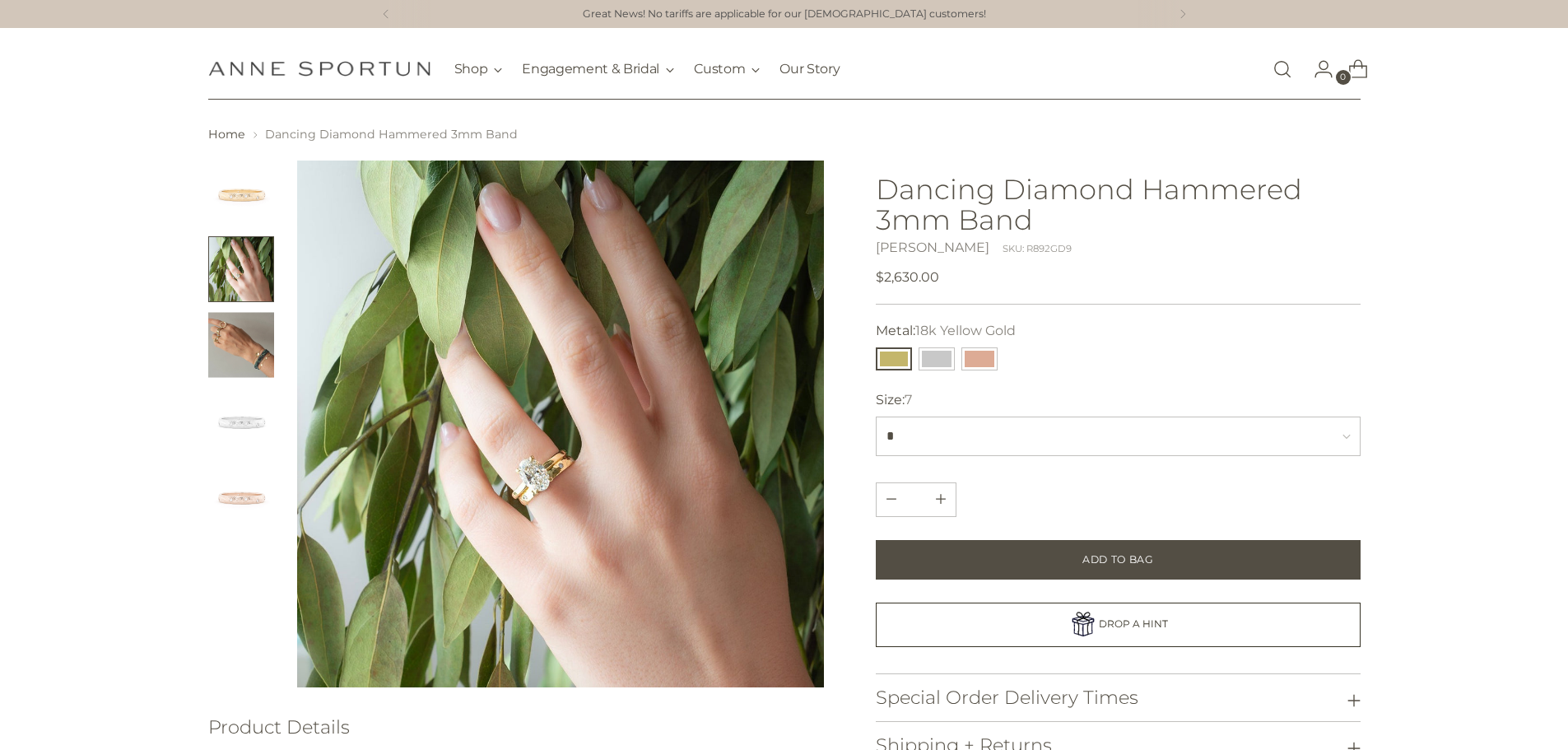
click at [249, 347] on img "Change image to image 3" at bounding box center [241, 344] width 66 height 66
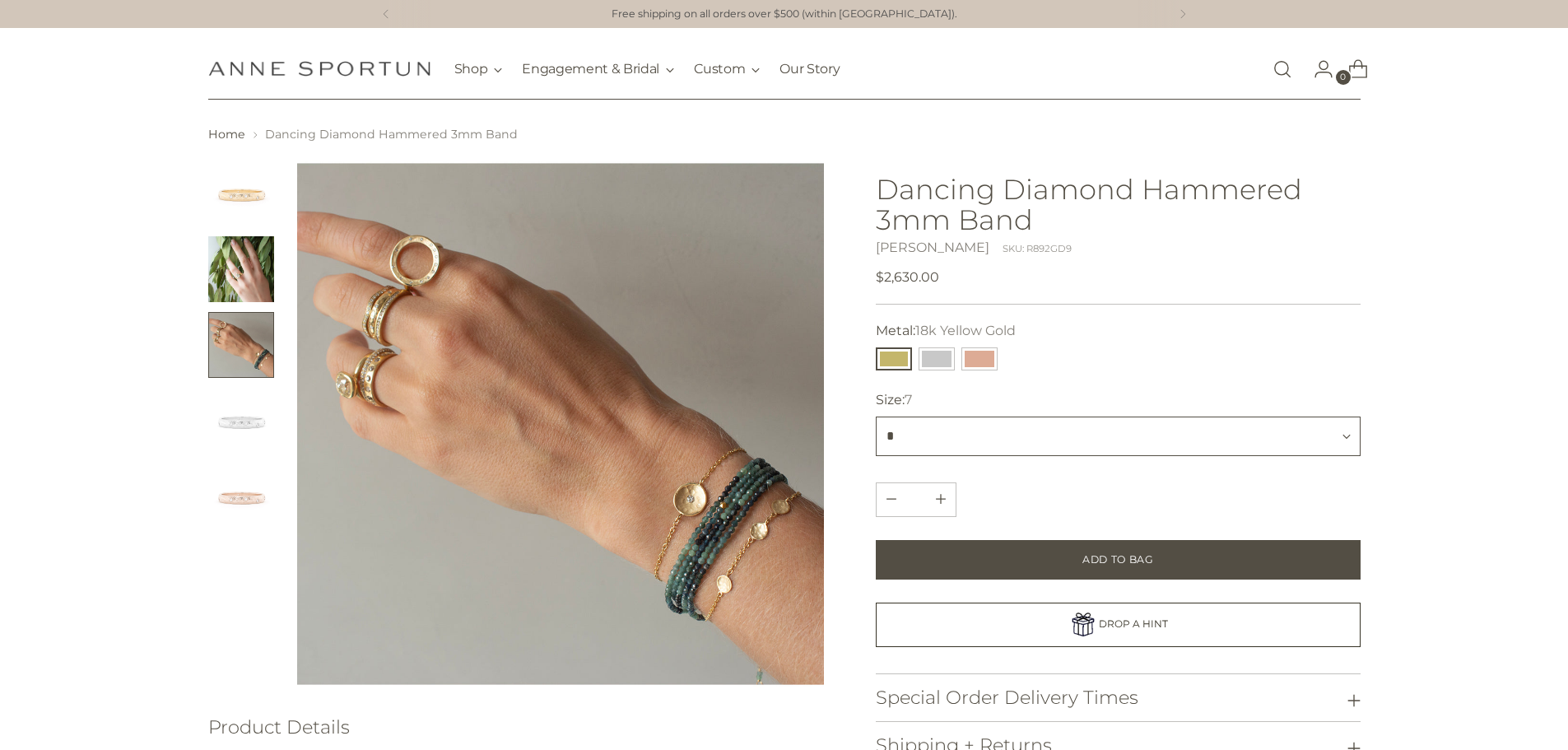
click at [1070, 440] on select "* * *** * *** *** * ***" at bounding box center [1118, 436] width 484 height 40
select select "*"
click at [876, 416] on select "* * *** * *** *** * ***" at bounding box center [1118, 436] width 484 height 40
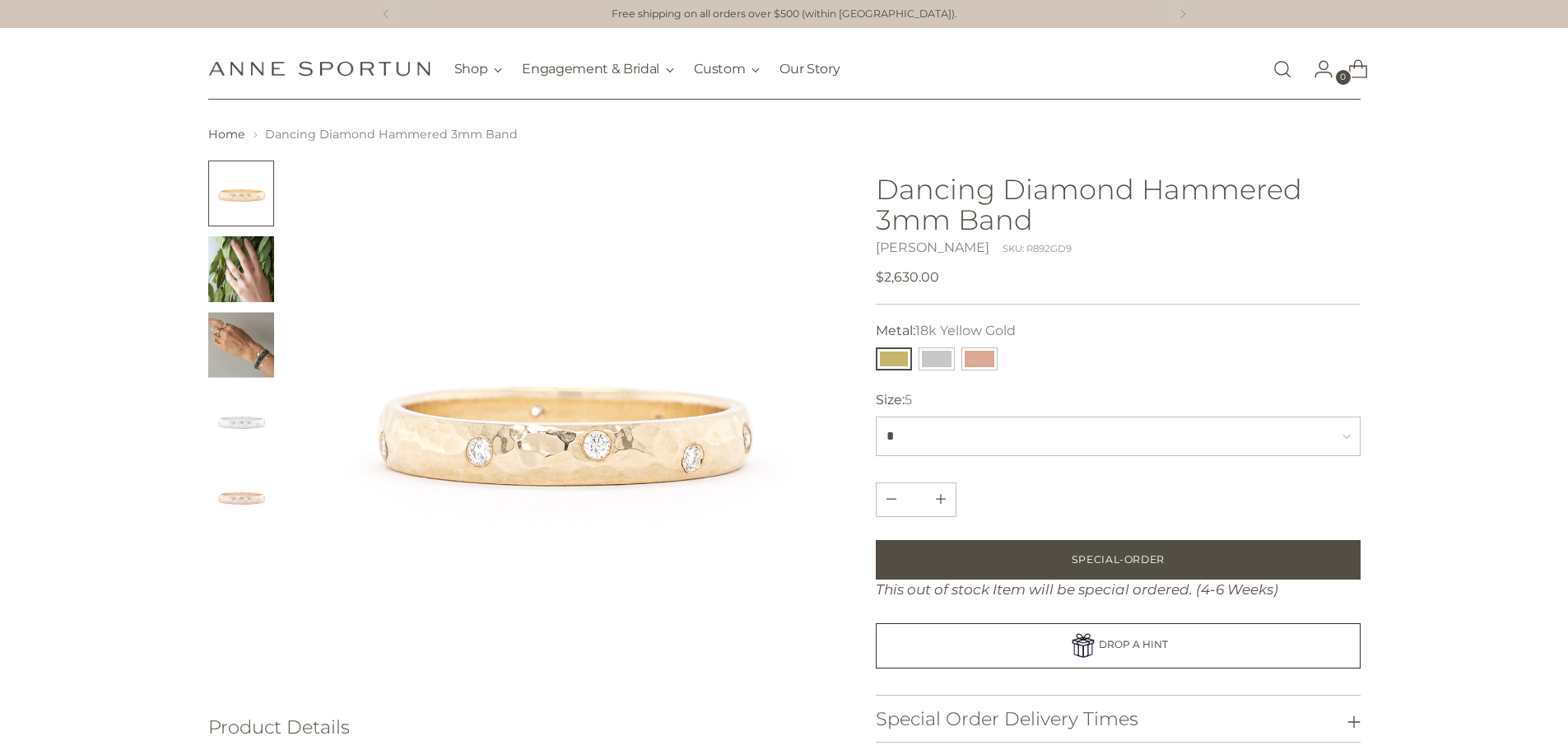
click at [245, 343] on img "Change image to image 3" at bounding box center [241, 344] width 66 height 66
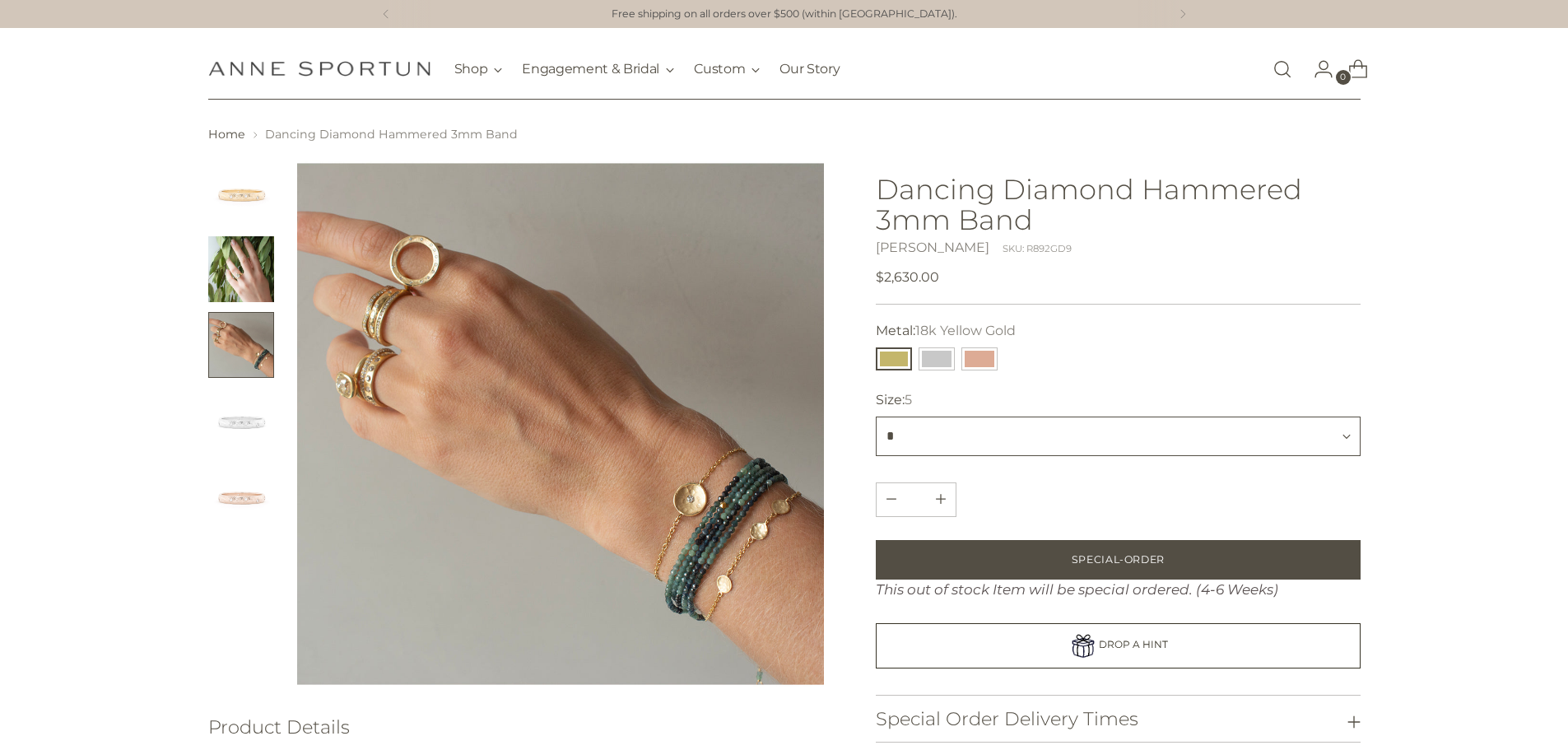
click at [1050, 424] on select "* * *** * *** *** * ***" at bounding box center [1118, 436] width 484 height 40
click at [876, 416] on select "* * *** * *** *** * ***" at bounding box center [1118, 436] width 484 height 40
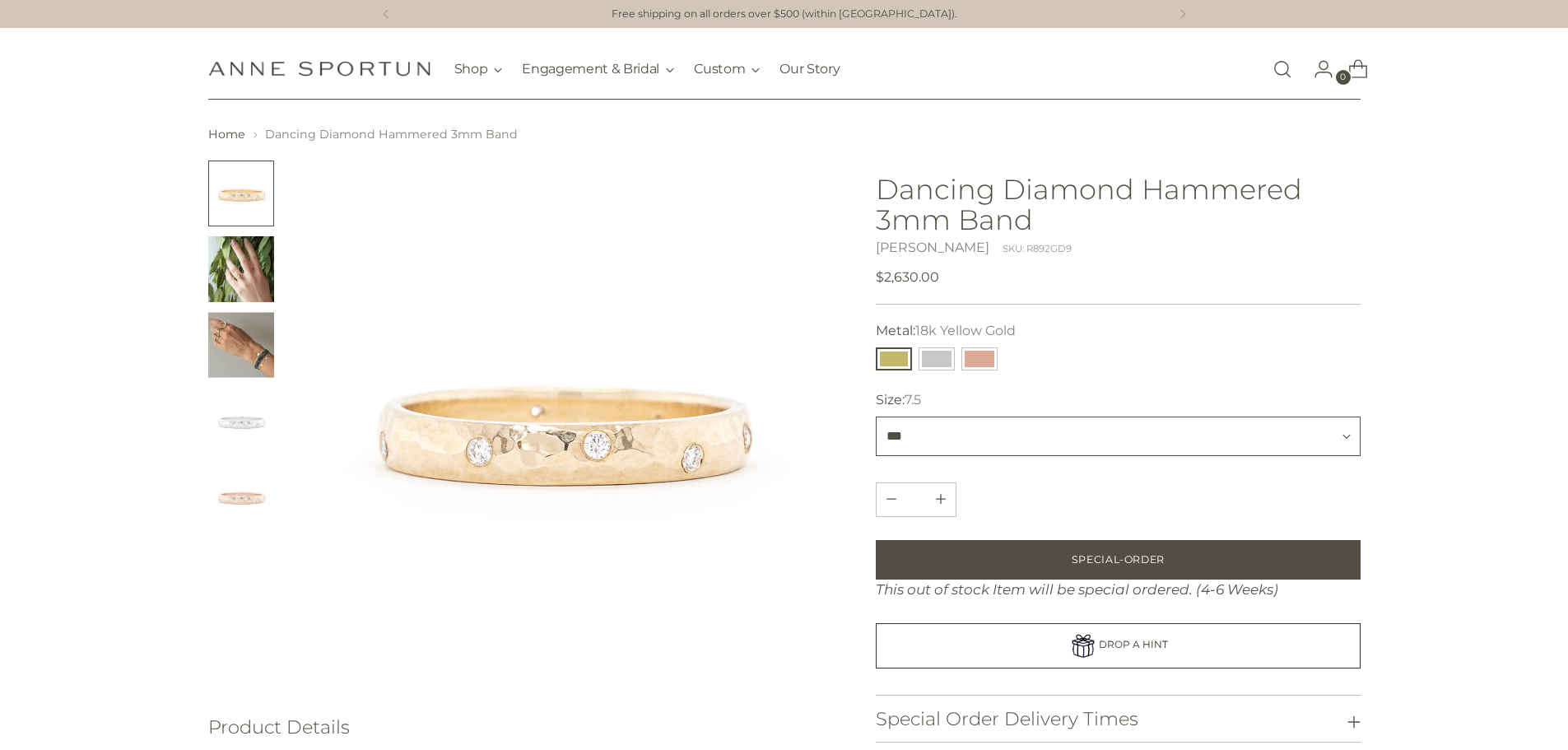
click at [945, 424] on select "* * *** * *** *** * ***" at bounding box center [1118, 436] width 484 height 40
select select "*"
click at [876, 416] on select "* * *** * *** *** * ***" at bounding box center [1118, 436] width 484 height 40
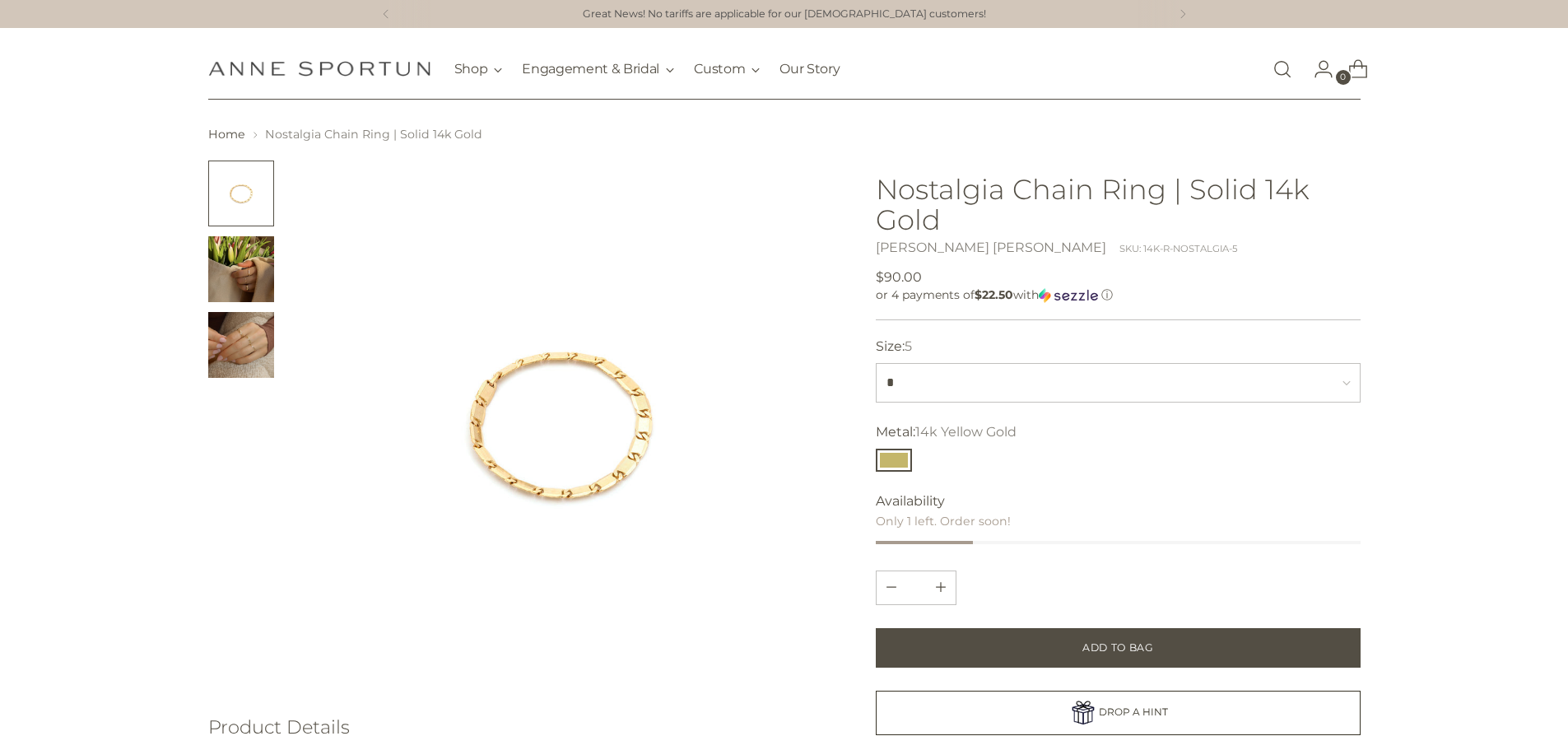
click at [229, 265] on img "Change image to image 2" at bounding box center [241, 269] width 66 height 66
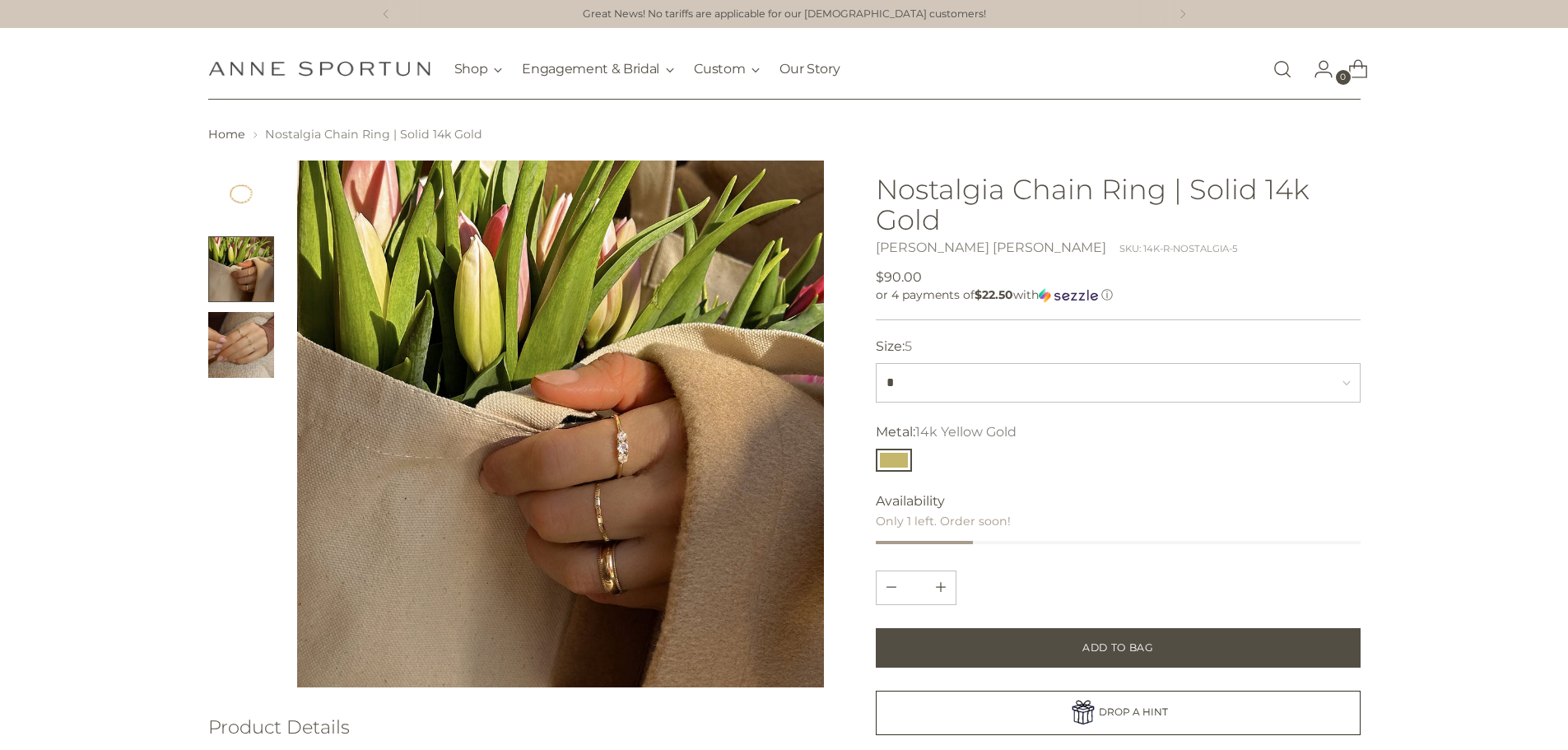
click at [235, 351] on img "Change image to image 3" at bounding box center [241, 344] width 66 height 66
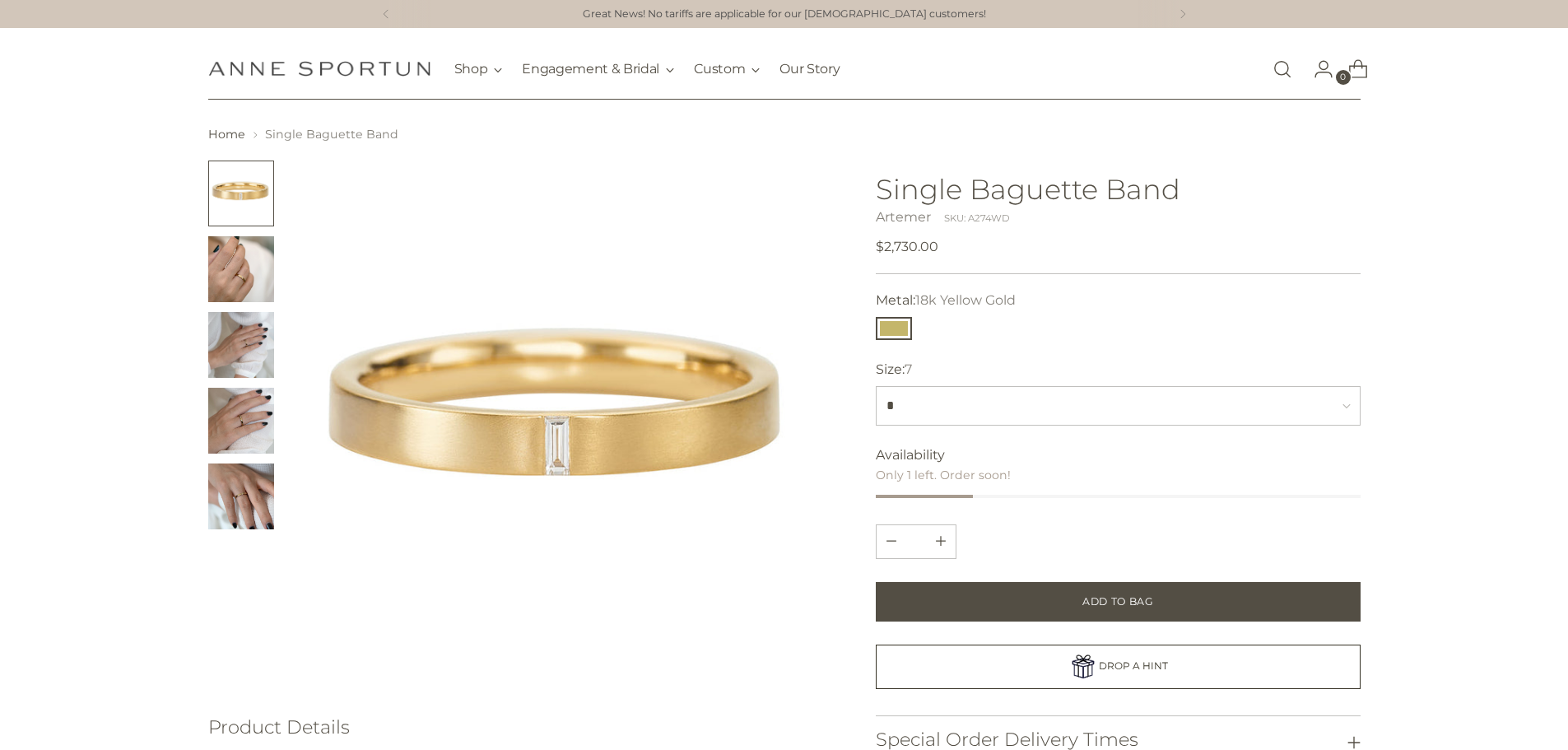
click at [239, 286] on img "Change image to image 2" at bounding box center [241, 269] width 66 height 66
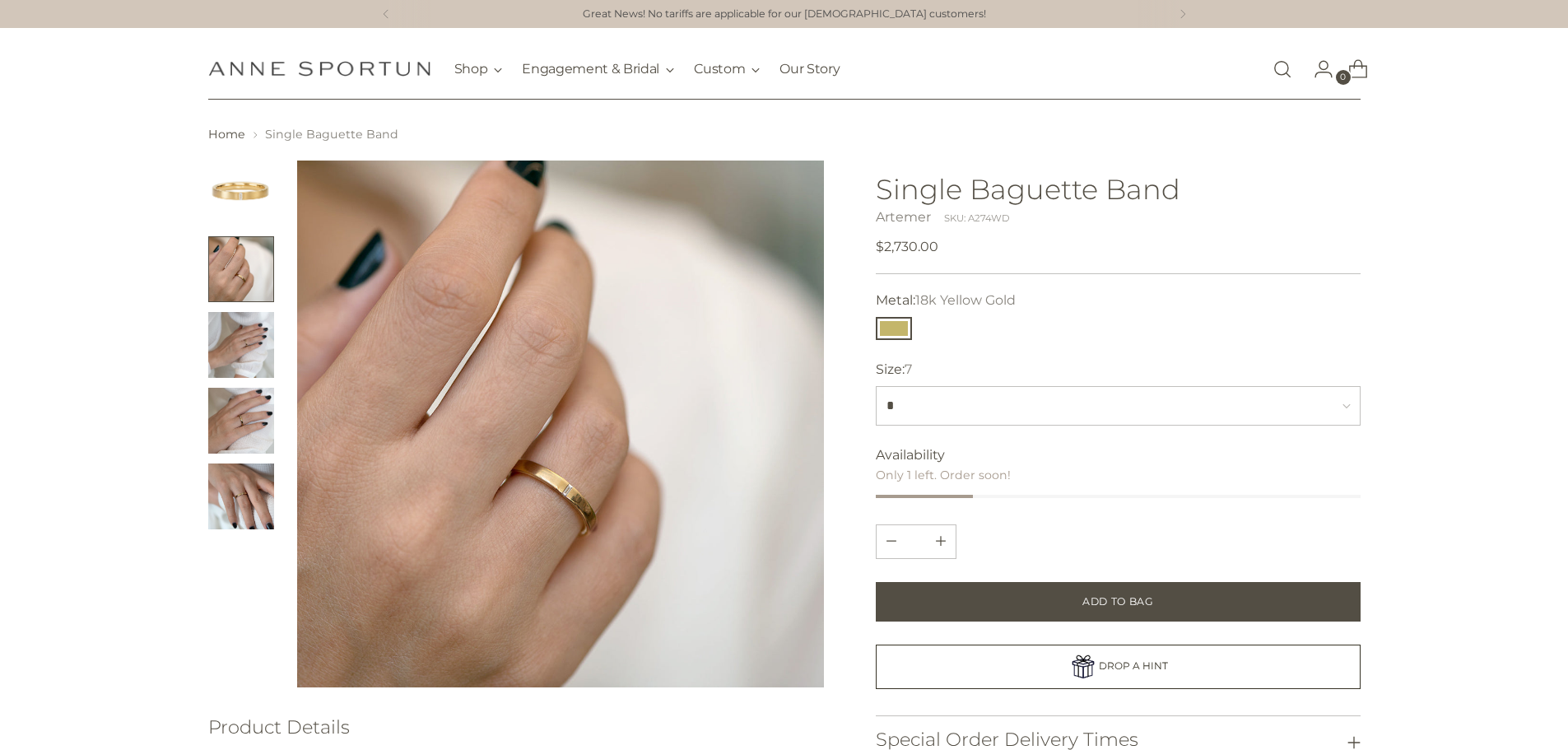
click at [243, 330] on img "Change image to image 3" at bounding box center [241, 344] width 66 height 66
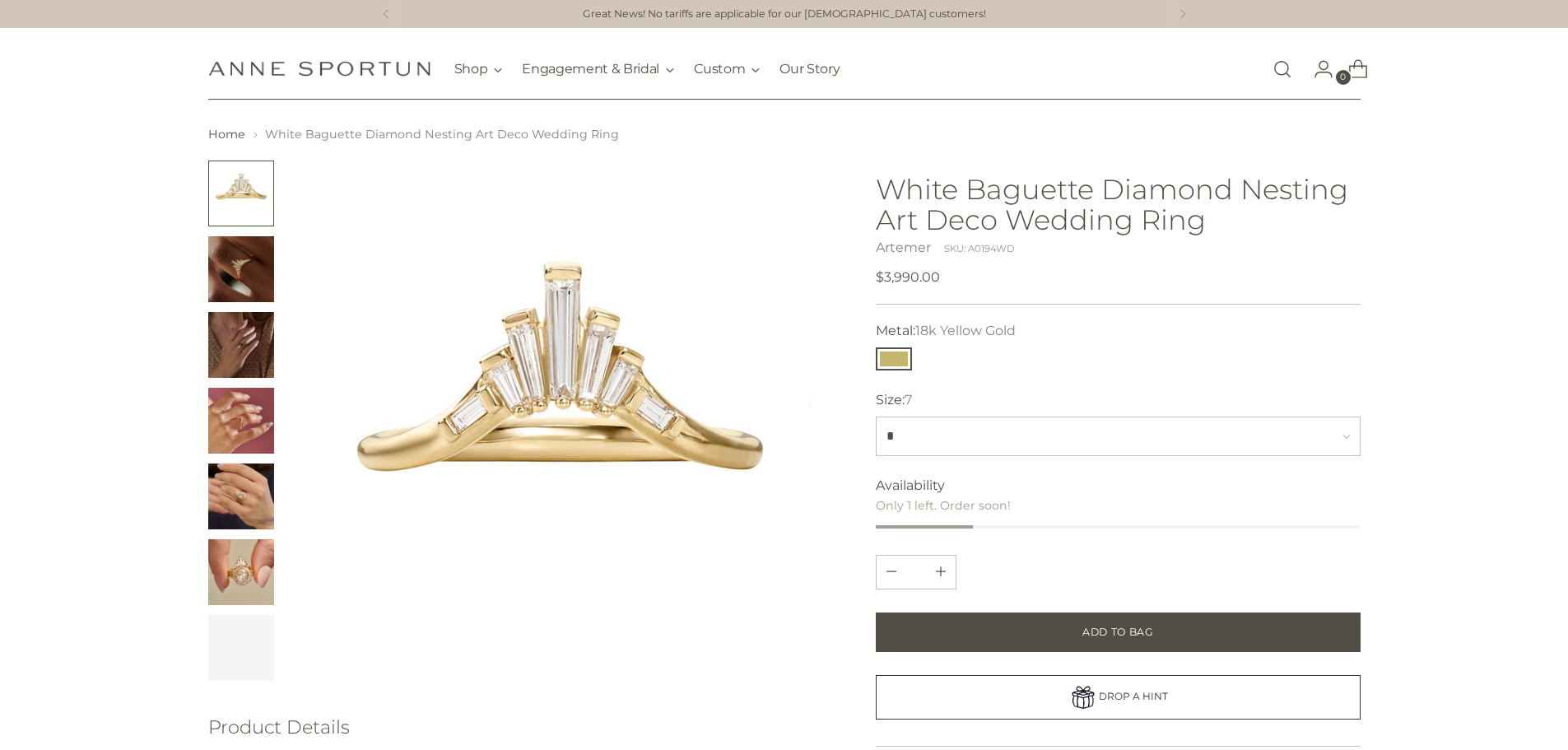
click at [230, 292] on img "Change image to image 2" at bounding box center [241, 269] width 66 height 66
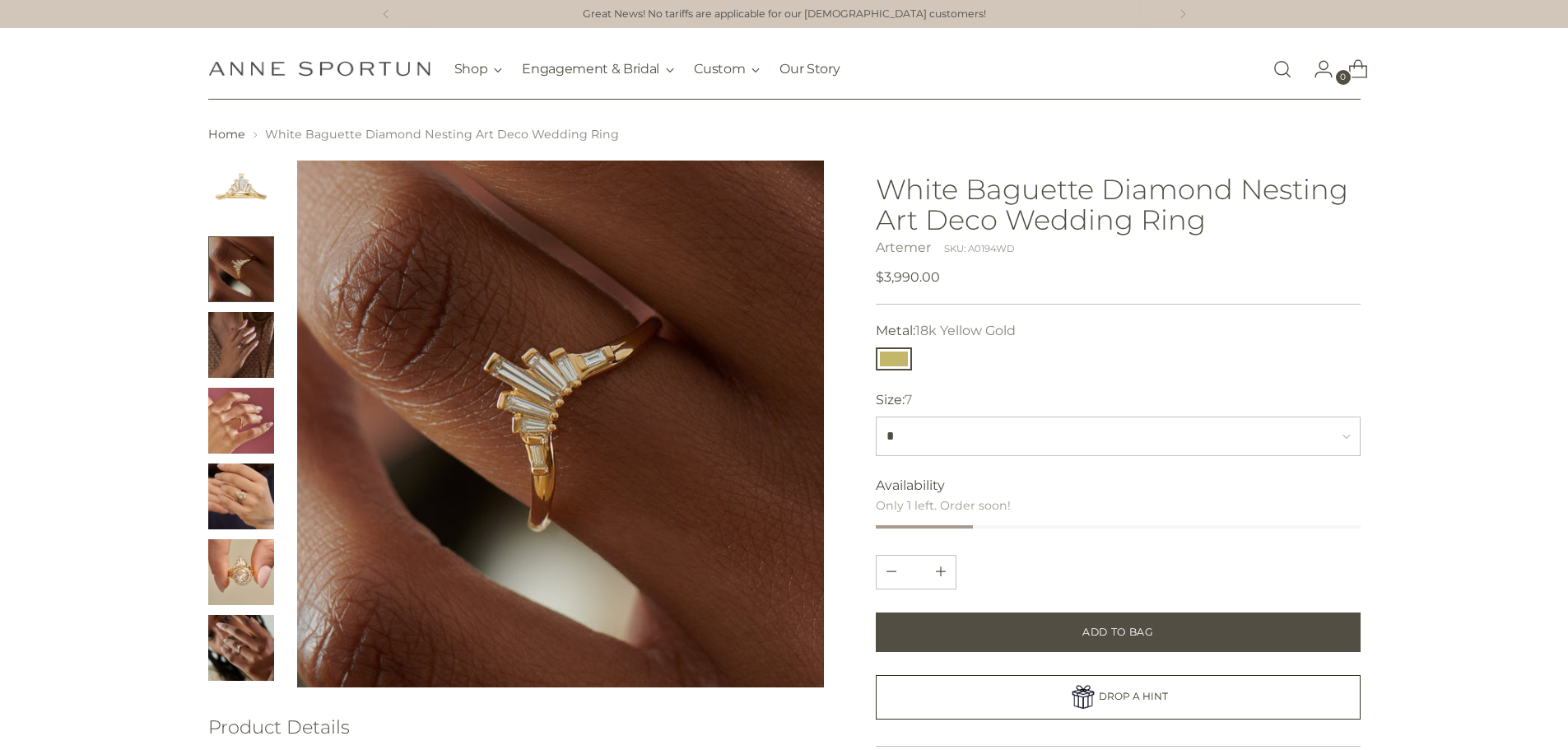
click at [230, 317] on img "Change image to image 3" at bounding box center [241, 344] width 66 height 66
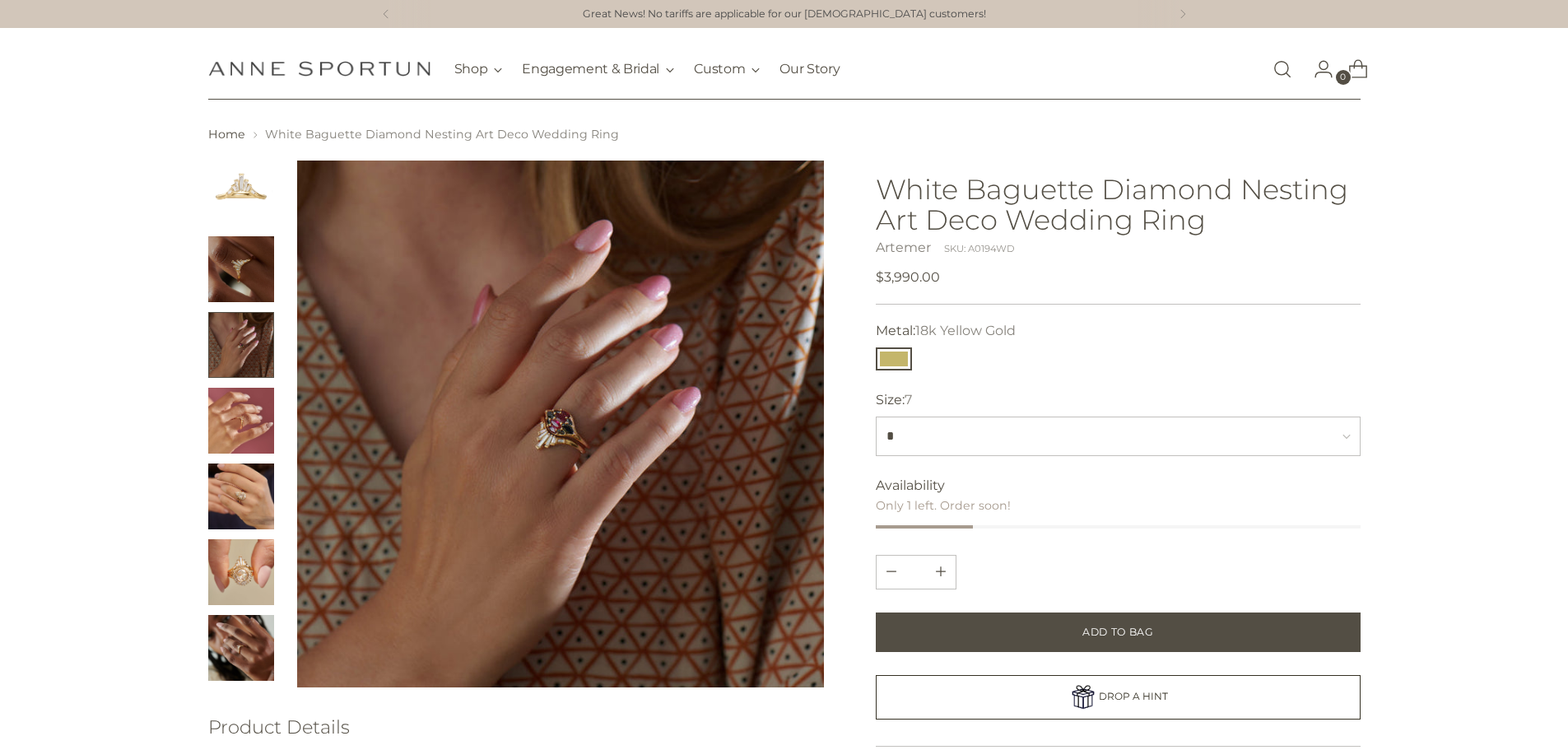
click at [238, 496] on img "Change image to image 5" at bounding box center [241, 496] width 66 height 66
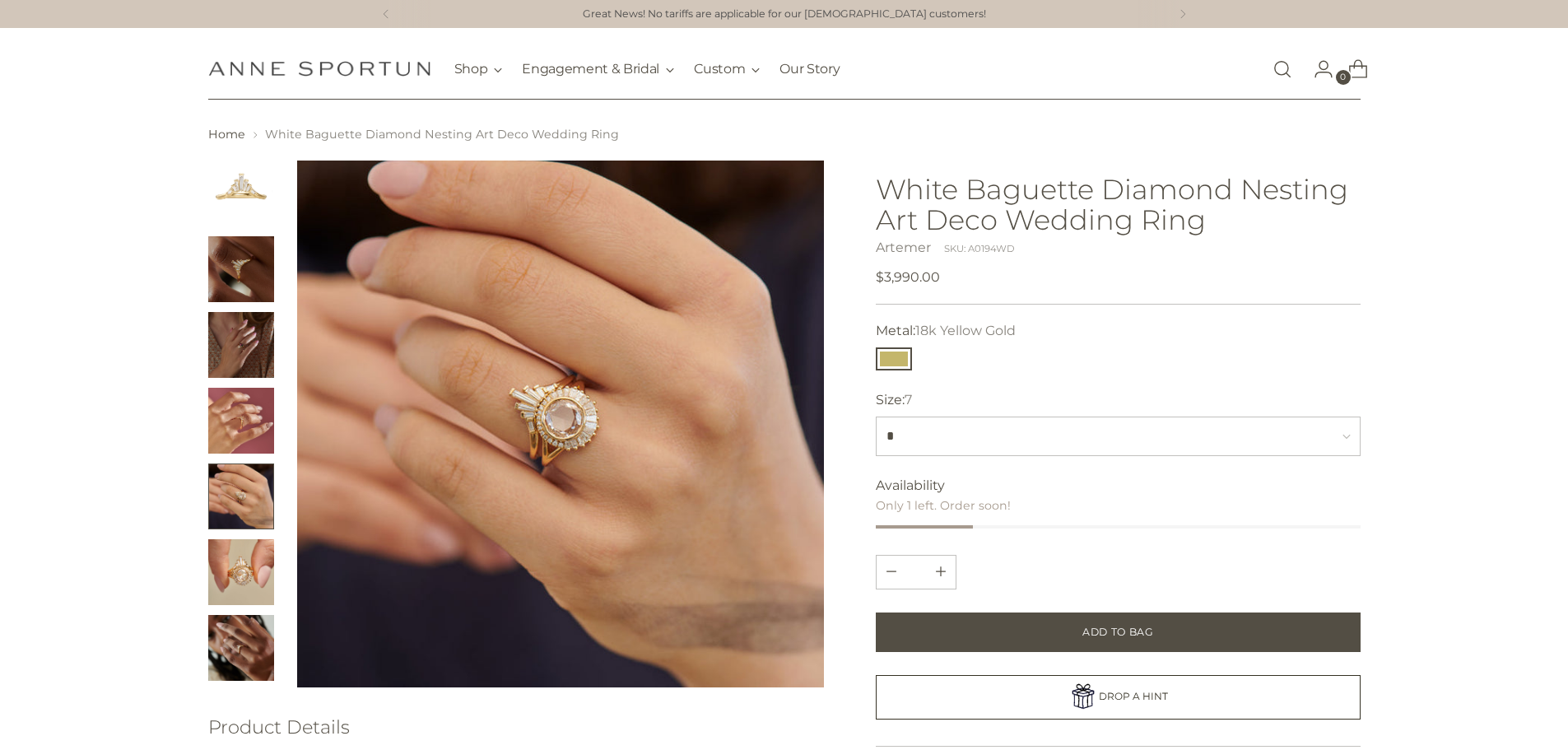
click at [236, 576] on img "Change image to image 6" at bounding box center [241, 572] width 66 height 66
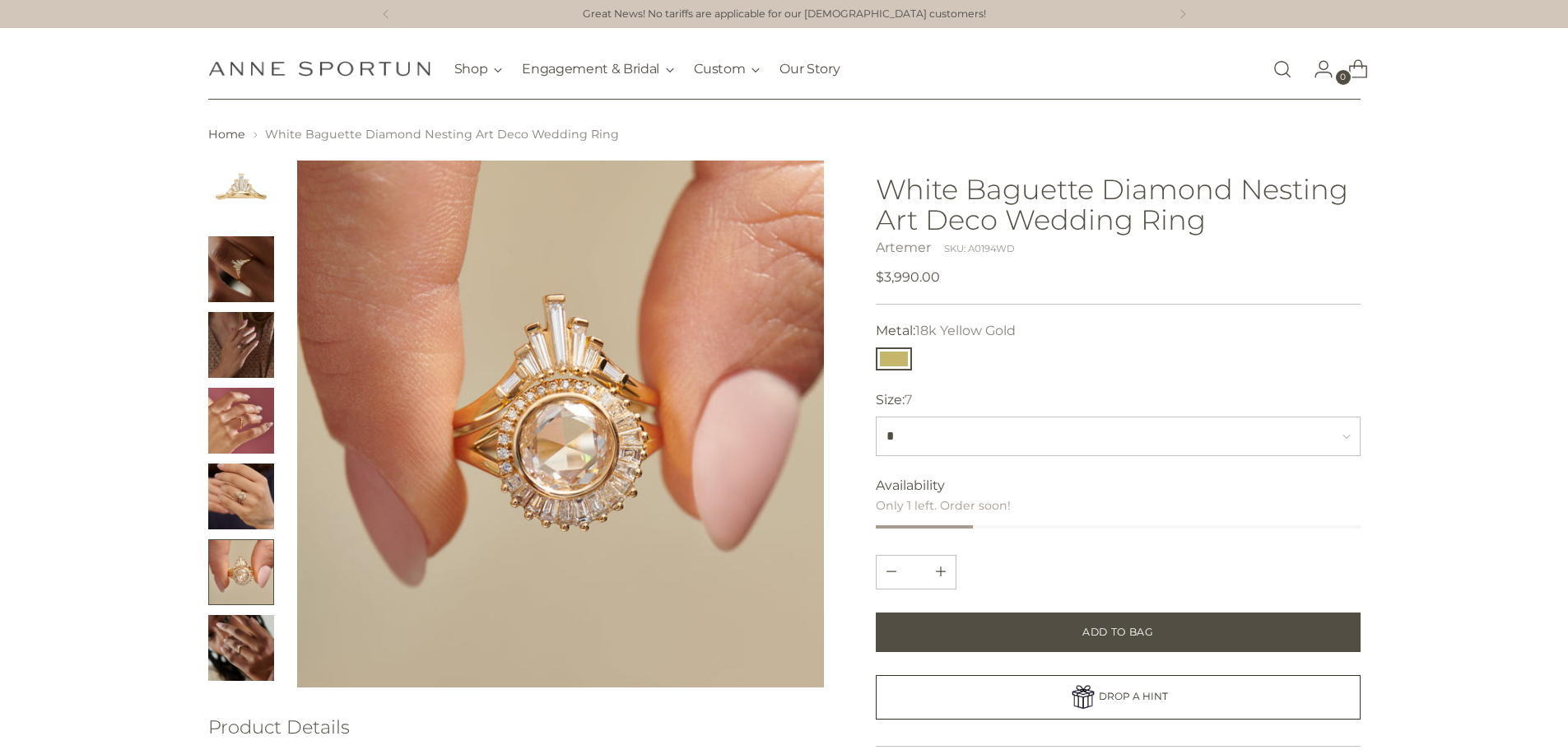
click at [241, 647] on img "Change image to image 7" at bounding box center [241, 647] width 66 height 66
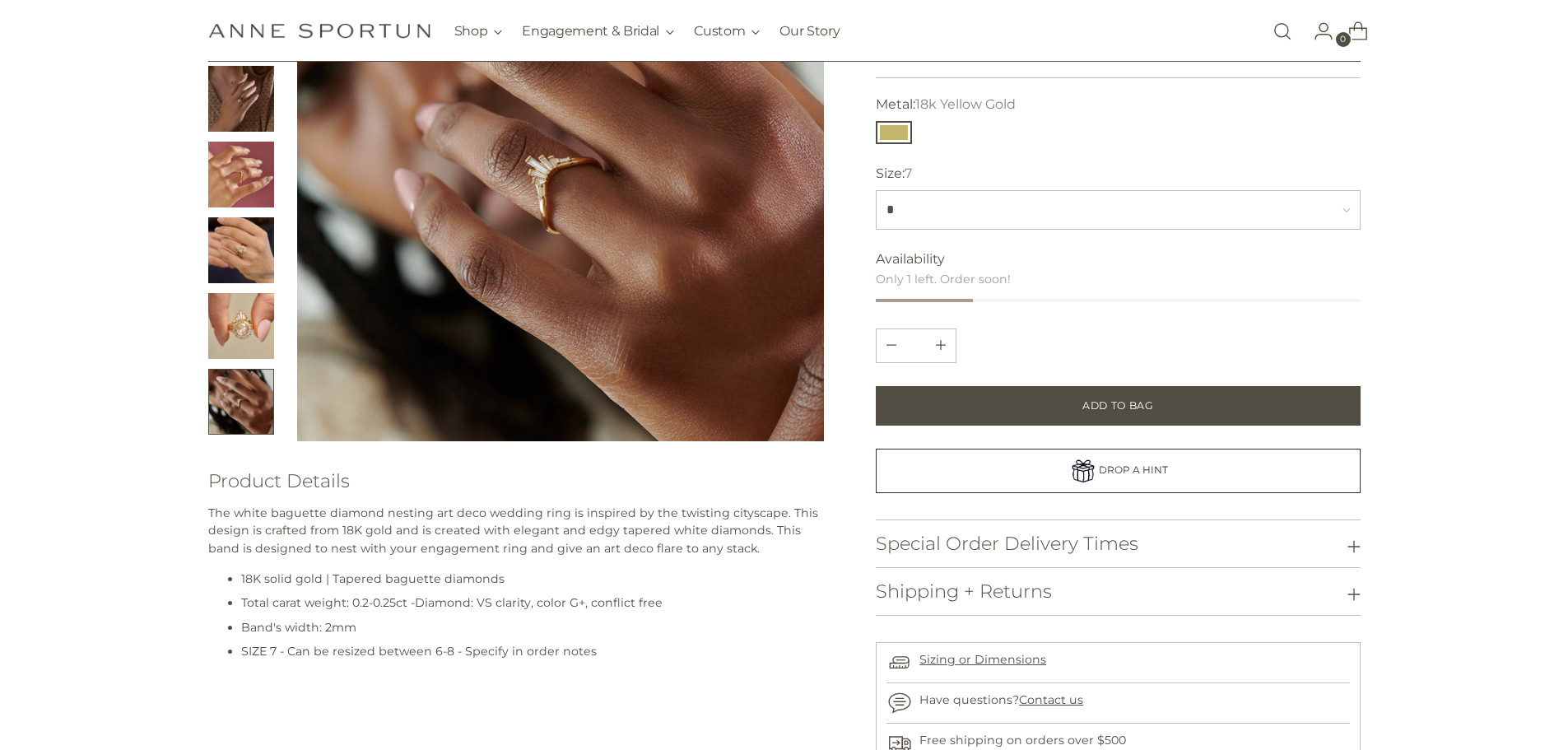
scroll to position [247, 0]
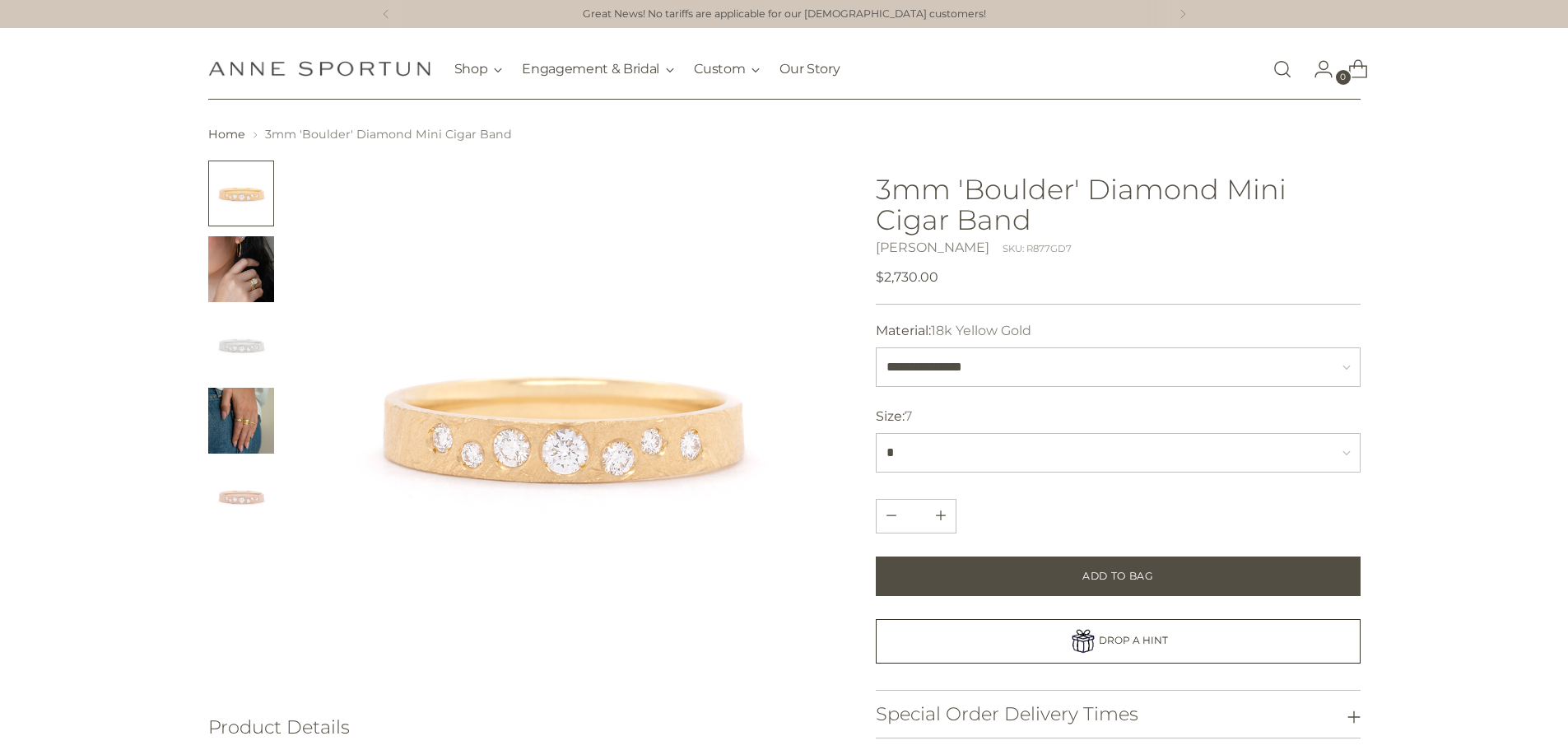
click at [237, 415] on img "Change image to image 4" at bounding box center [241, 420] width 66 height 66
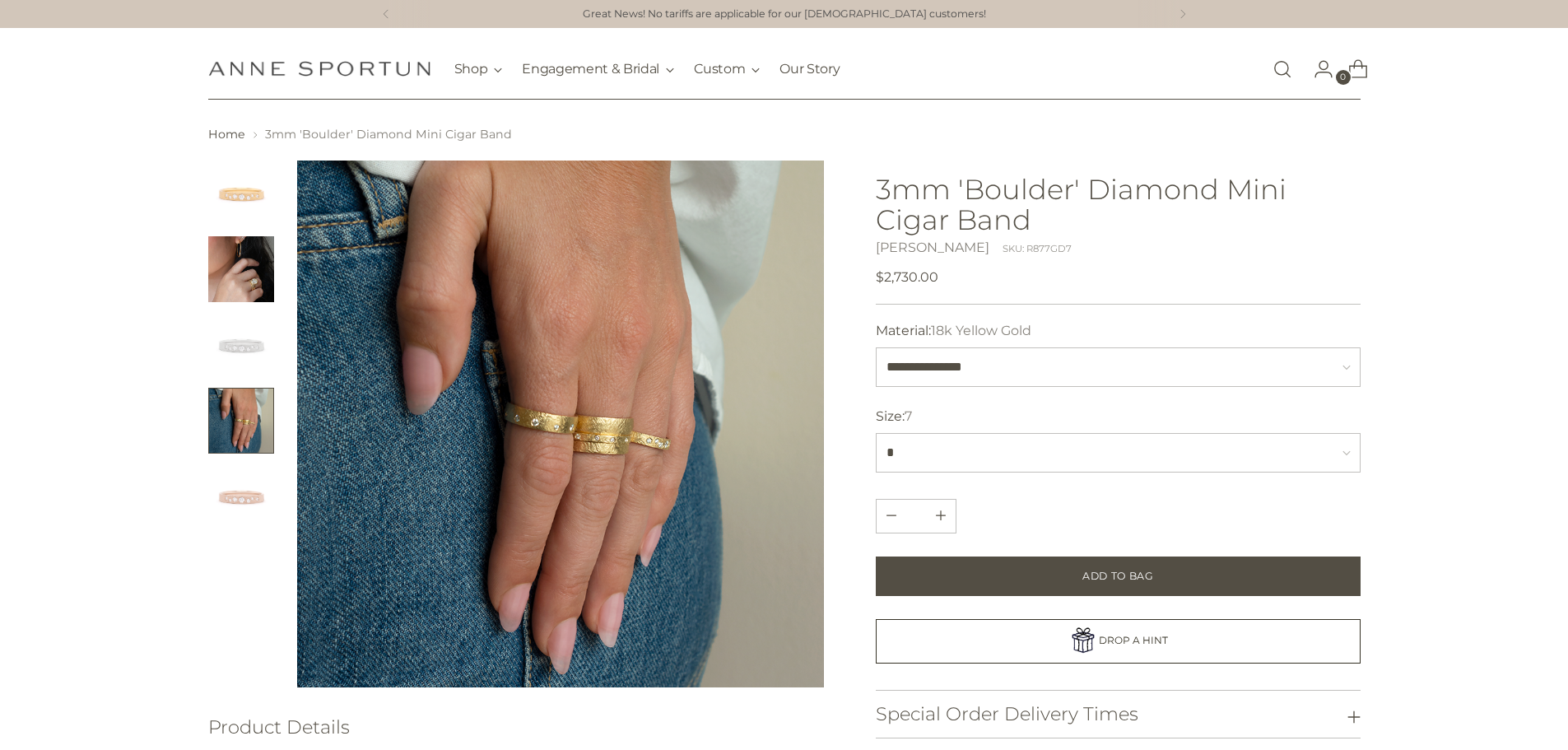
click at [234, 341] on img "Change image to image 3" at bounding box center [241, 344] width 66 height 66
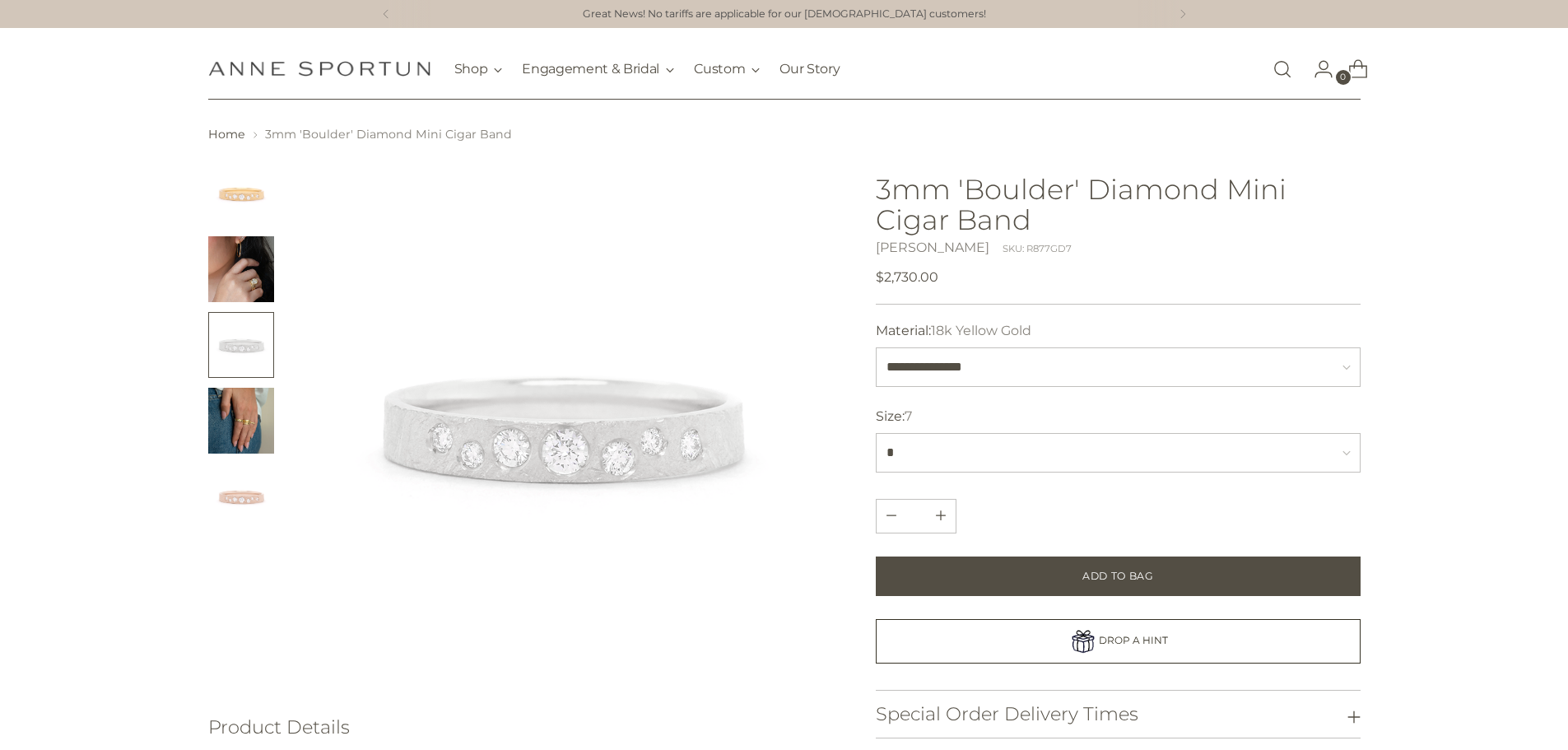
click at [236, 284] on img "Change image to image 2" at bounding box center [241, 269] width 66 height 66
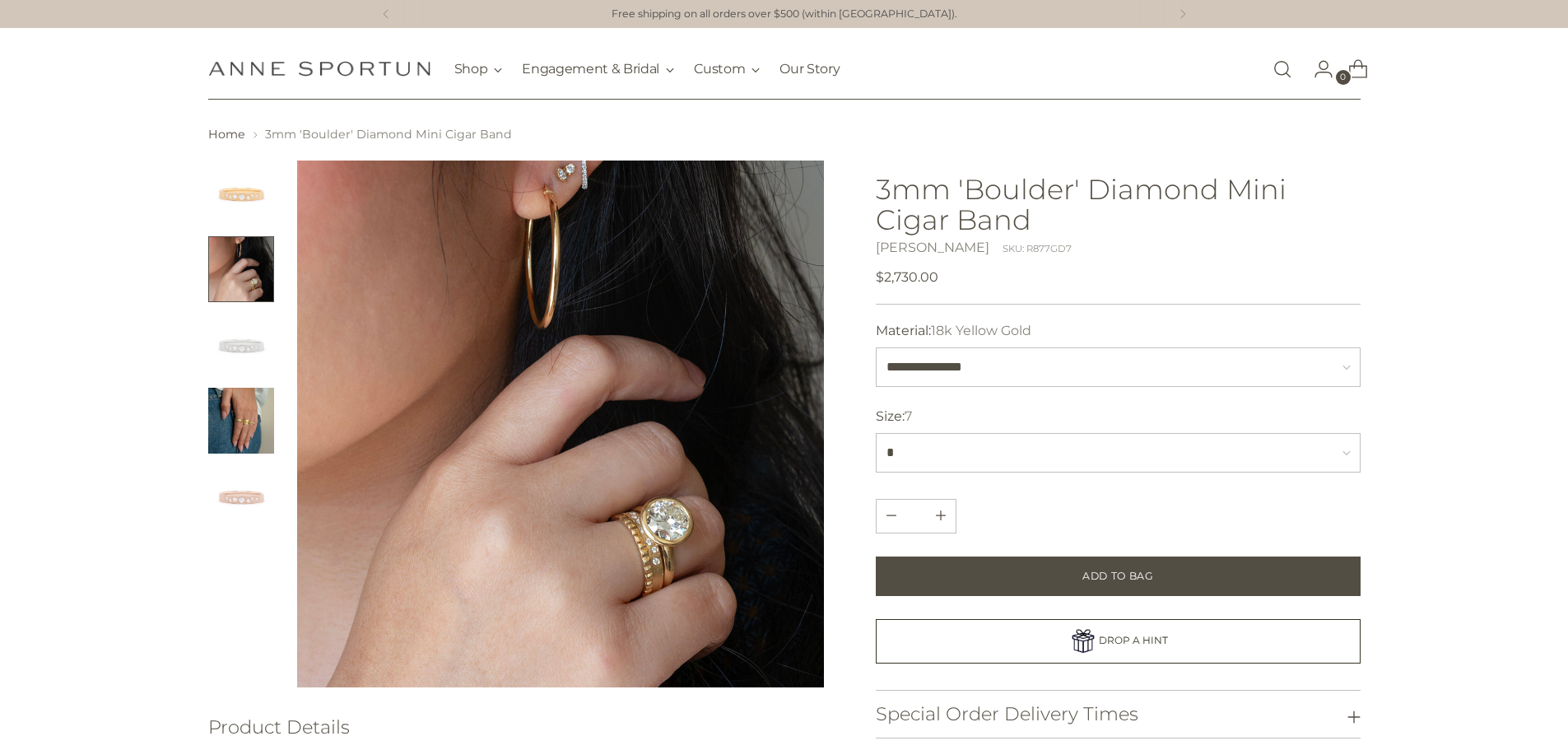
click at [641, 562] on img at bounding box center [561, 424] width 528 height 528
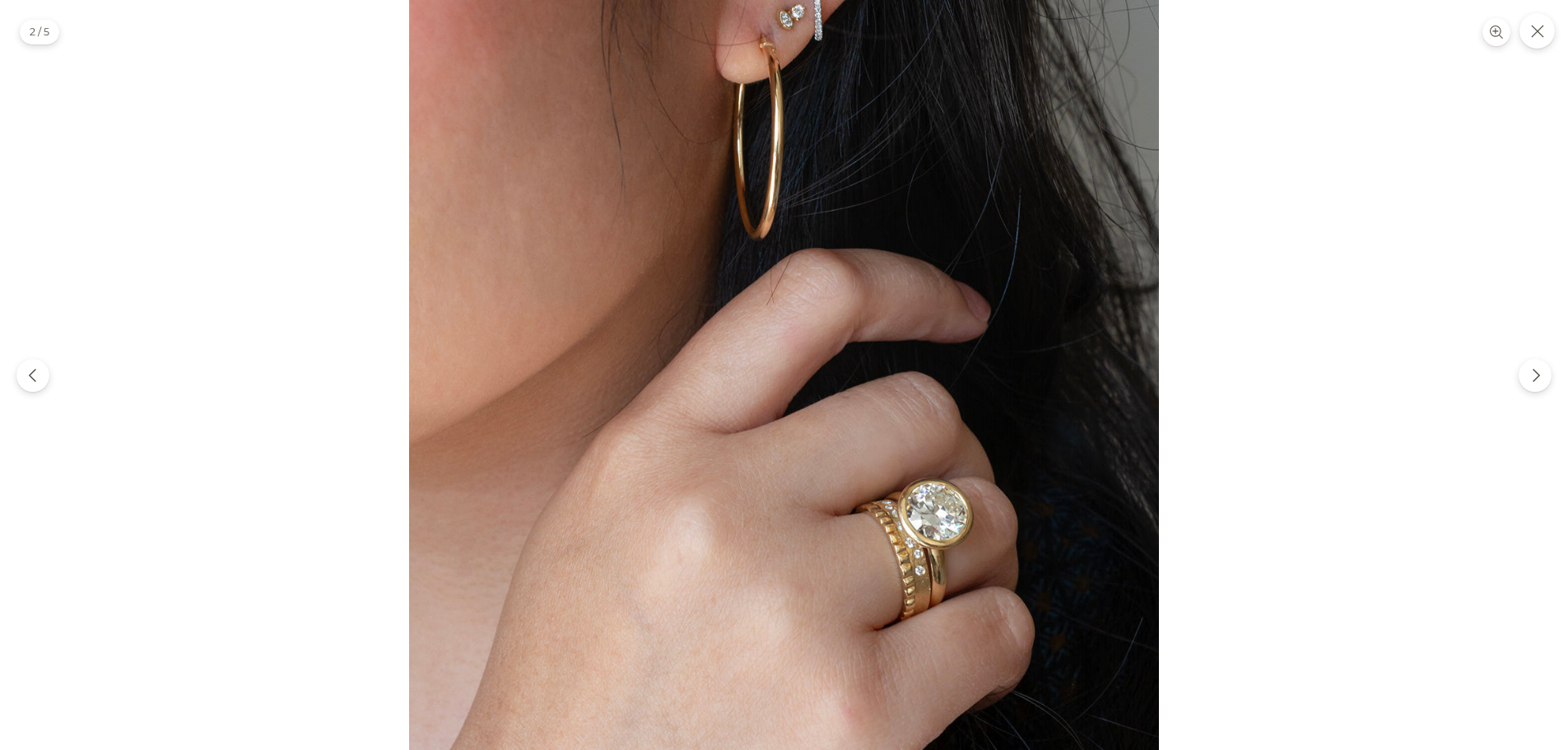
click at [957, 584] on img at bounding box center [784, 375] width 750 height 750
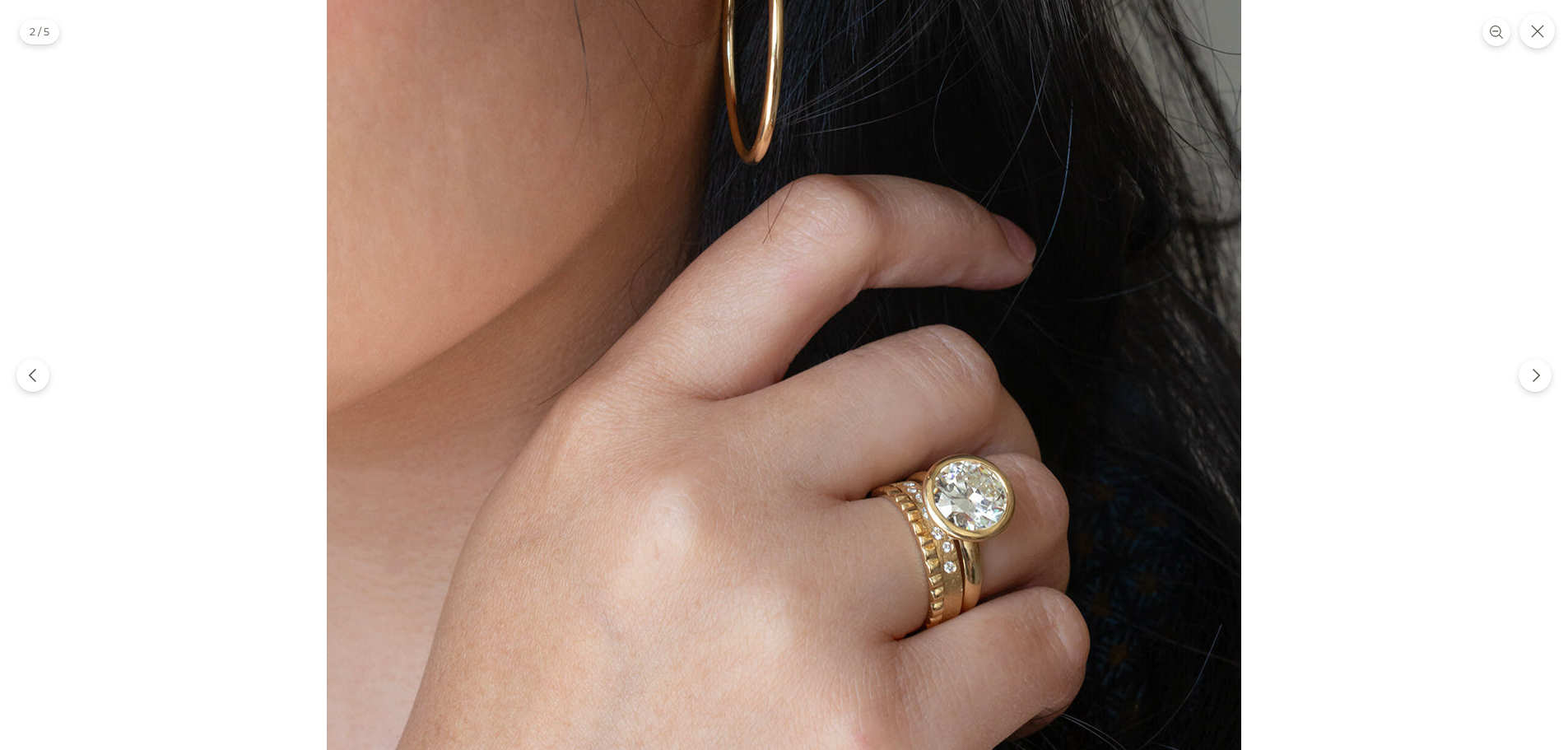
click at [1314, 438] on div at bounding box center [784, 375] width 1568 height 750
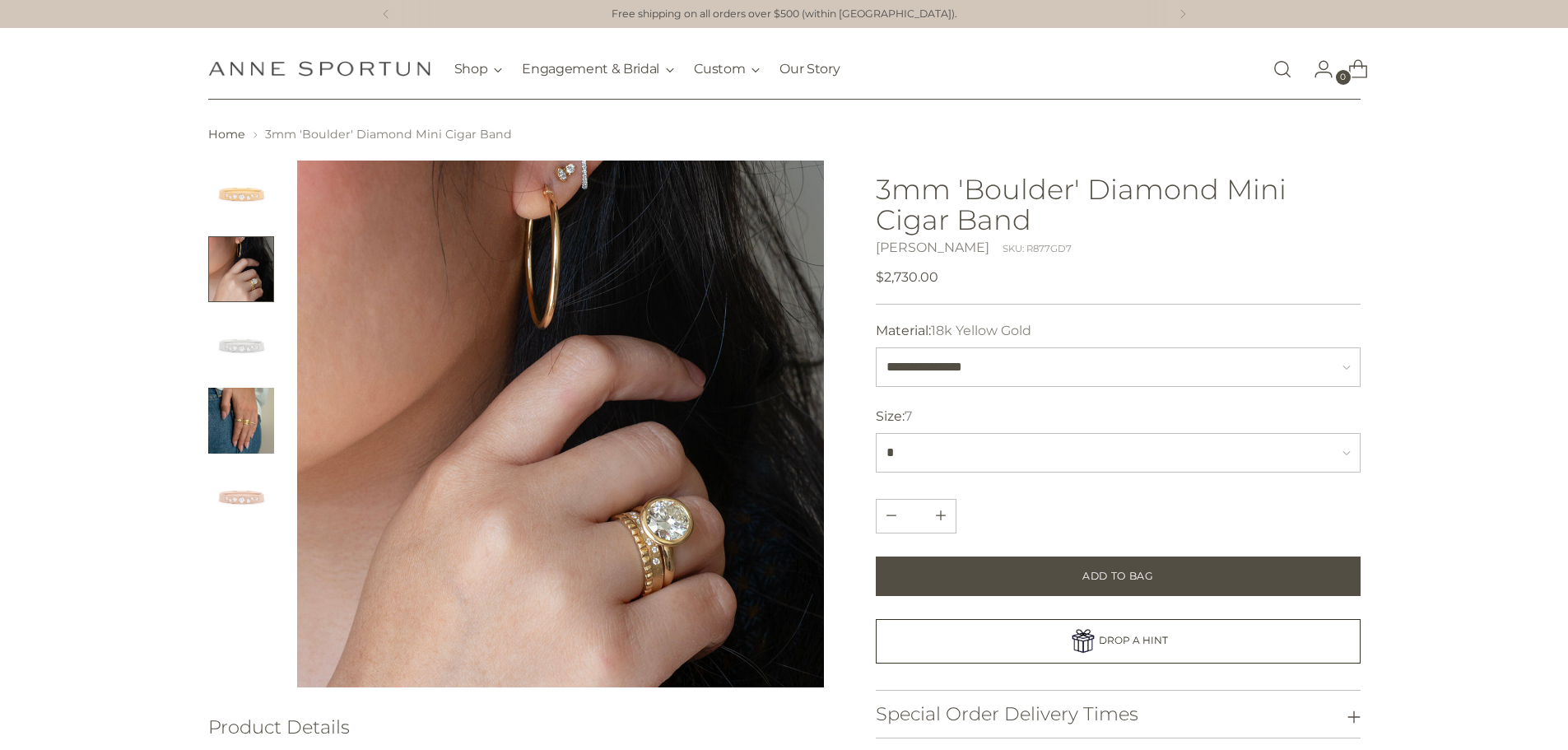
click at [249, 210] on img "Change image to image 1" at bounding box center [241, 193] width 66 height 66
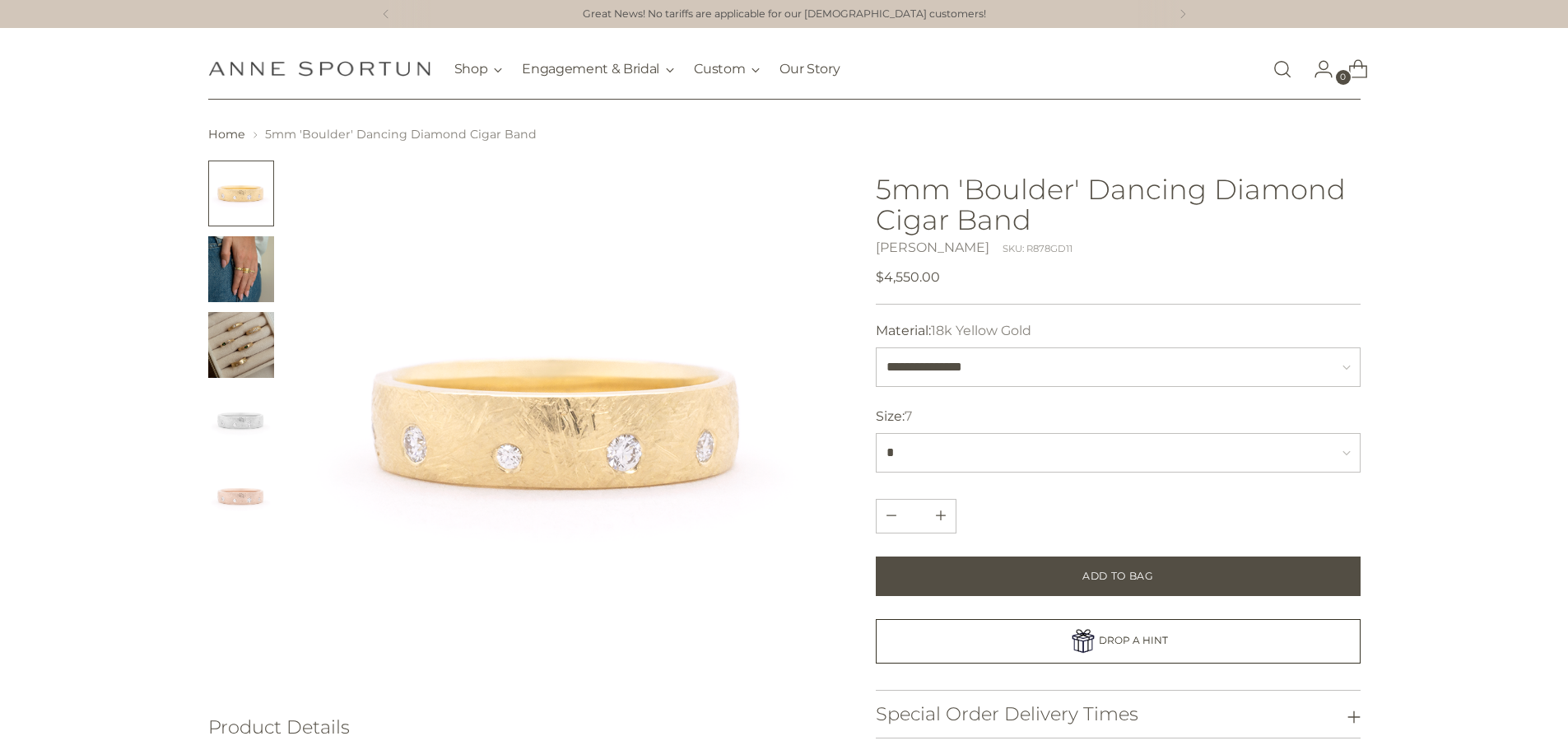
click at [230, 277] on img "Change image to image 2" at bounding box center [241, 269] width 66 height 66
